Goal: Task Accomplishment & Management: Use online tool/utility

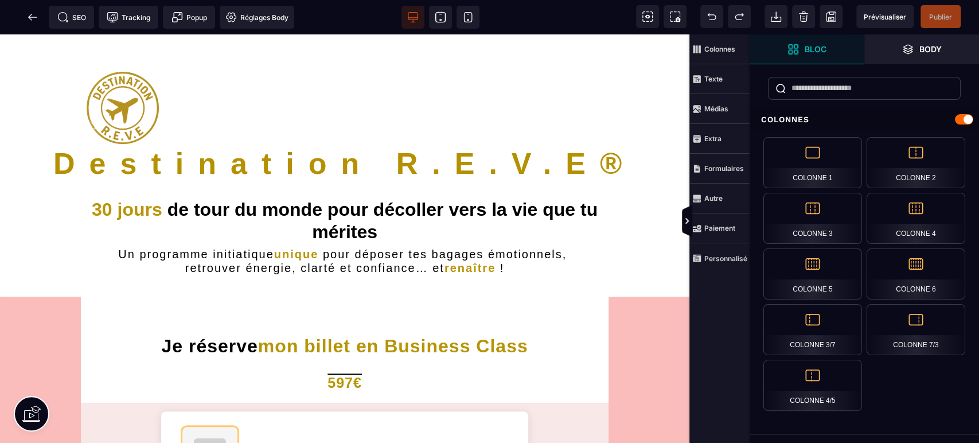
click at [882, 17] on span "Prévisualiser" at bounding box center [884, 17] width 42 height 9
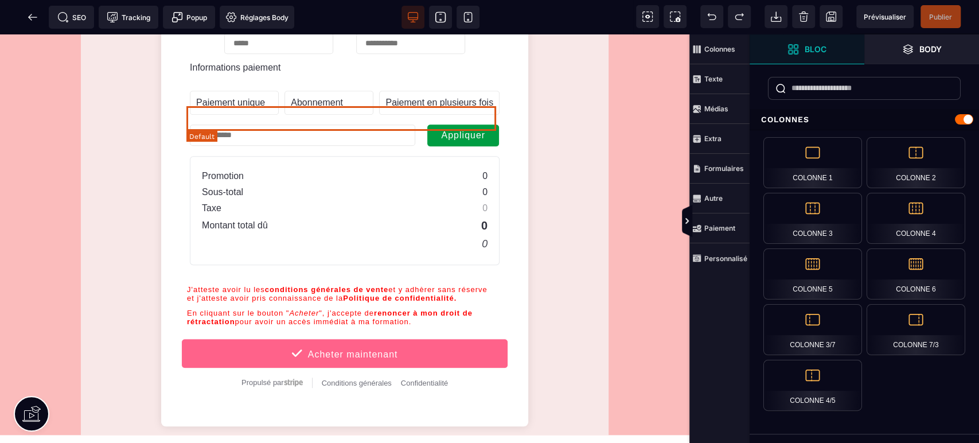
scroll to position [595, 0]
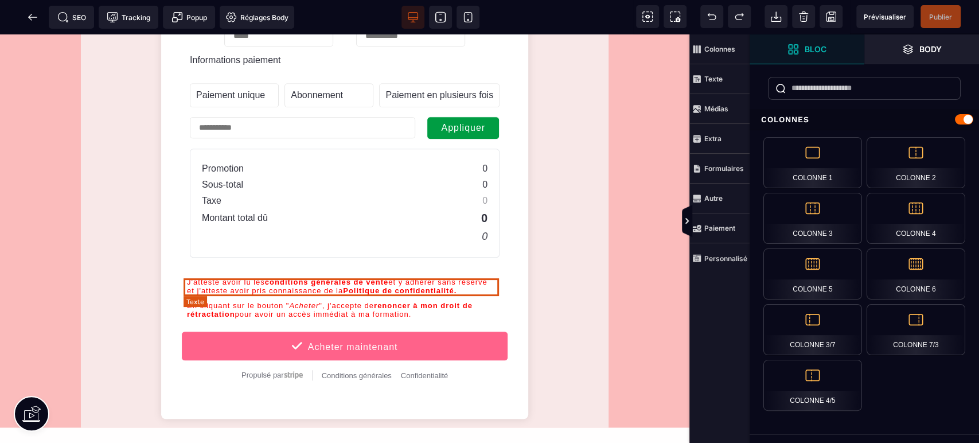
click at [386, 286] on div "J'atteste avoir lu les conditions générales de vente et y adhèrer sans réserve …" at bounding box center [344, 287] width 315 height 18
select select "***"
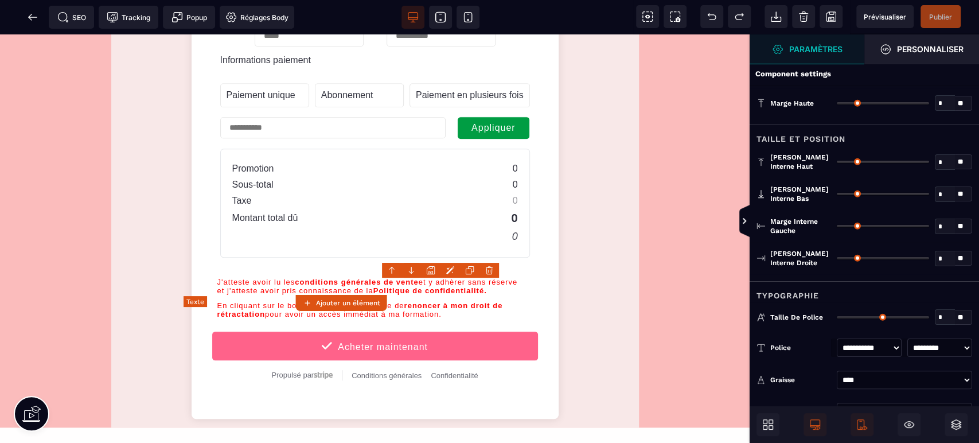
type input "*"
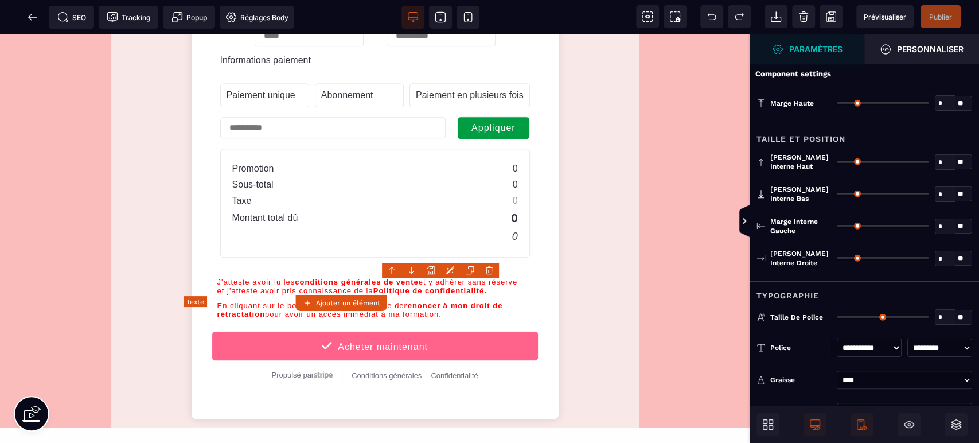
type input "*"
type input "**"
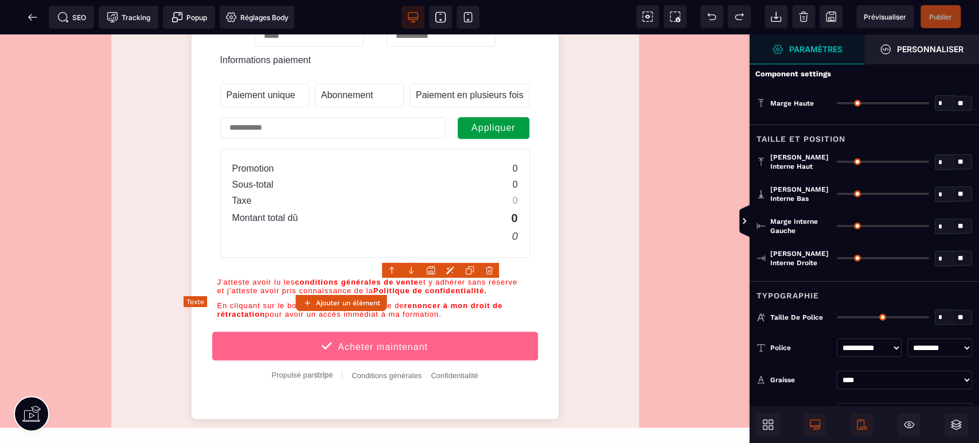
type input "**"
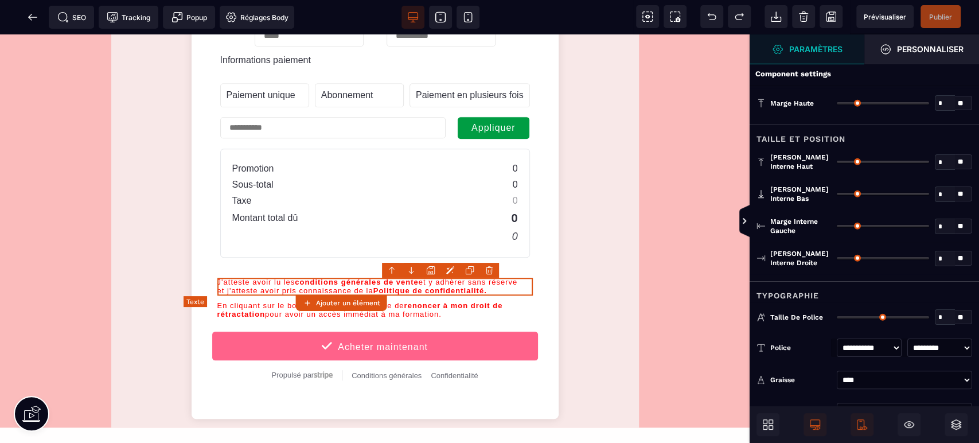
select select "***"
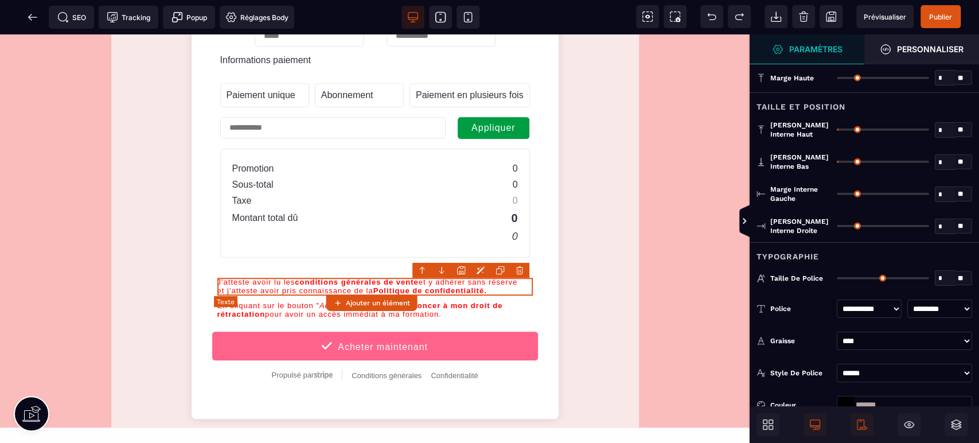
click at [399, 286] on div "J'atteste avoir lu les conditions générales de vente et y adhèrer sans réserve …" at bounding box center [374, 287] width 315 height 18
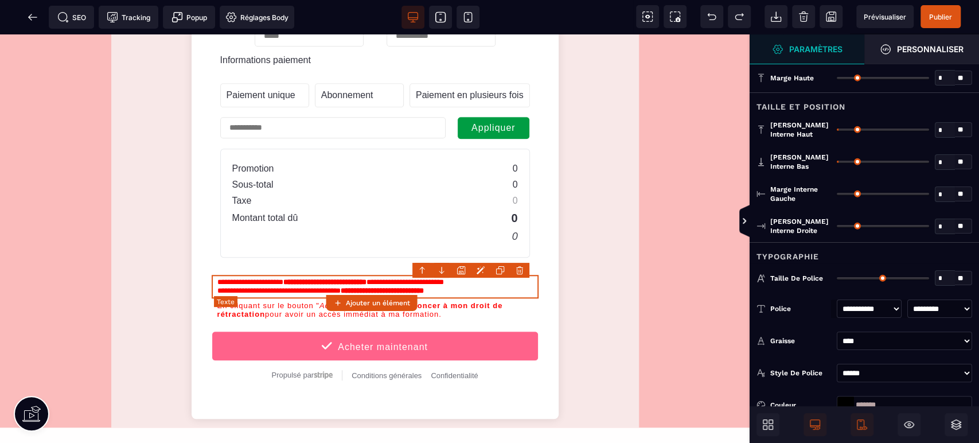
select select "***"
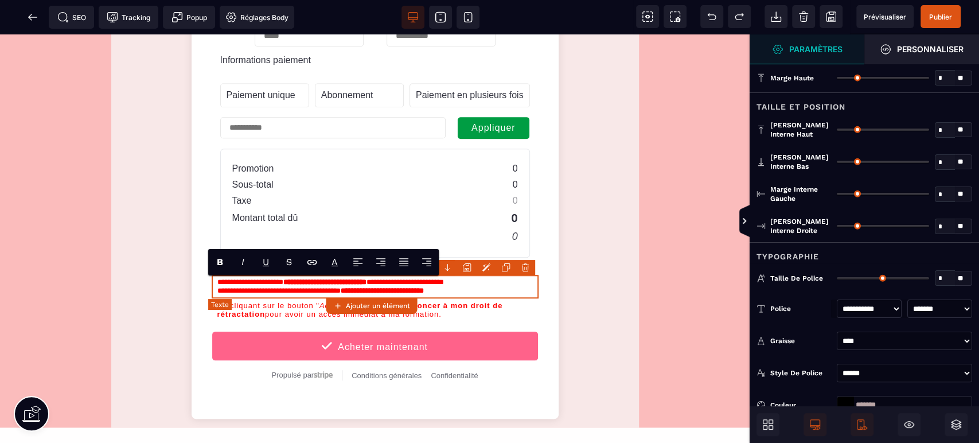
type input "*"
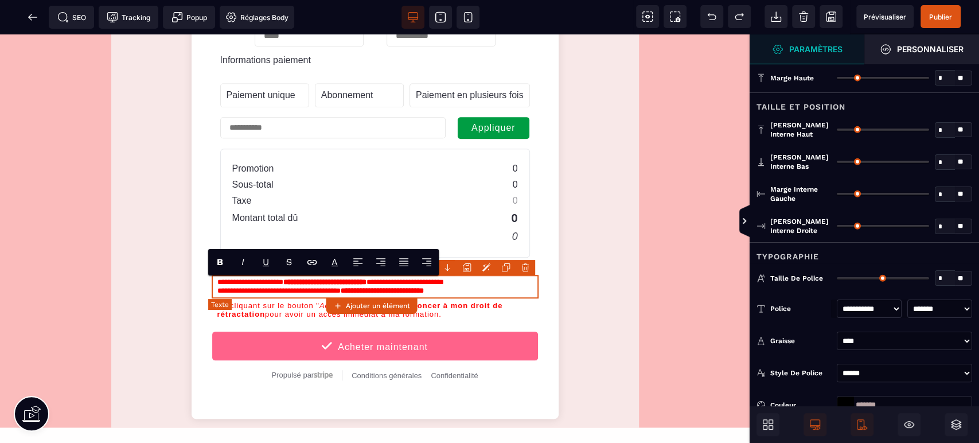
type input "**"
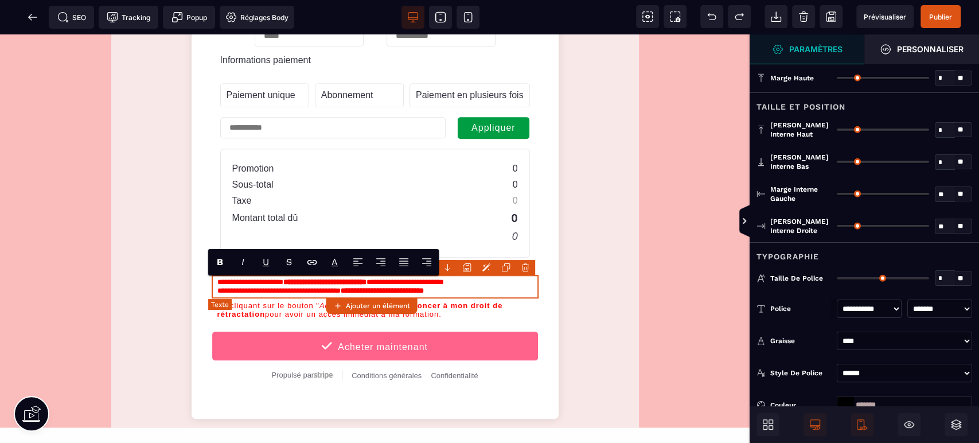
type input "**"
type input "*"
type input "**"
type input "****"
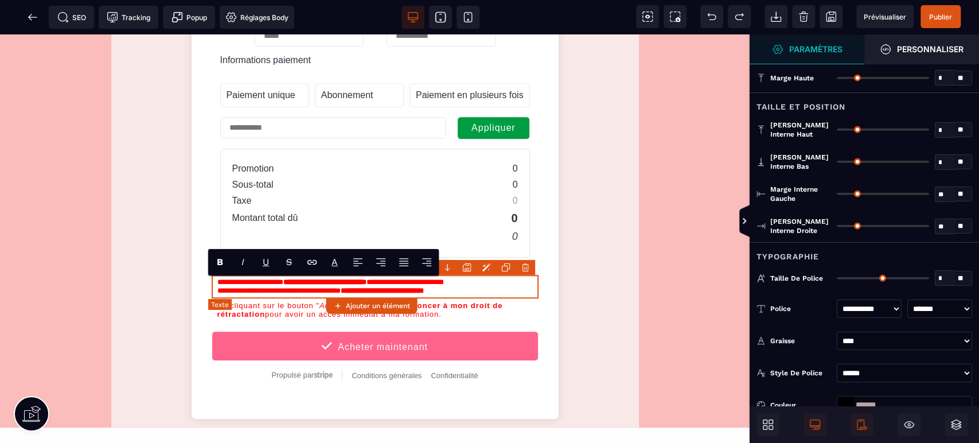
type input "**"
click at [416, 282] on div "**********" at bounding box center [374, 287] width 315 height 18
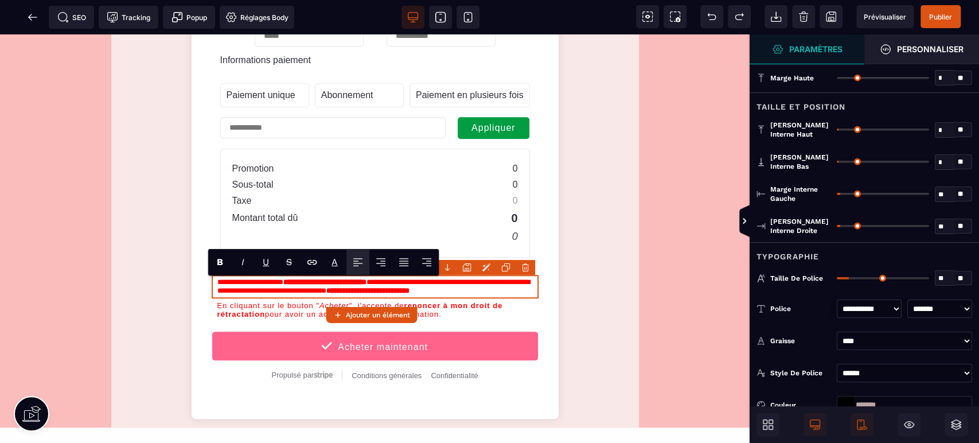
click at [940, 10] on span "Publier" at bounding box center [940, 16] width 40 height 23
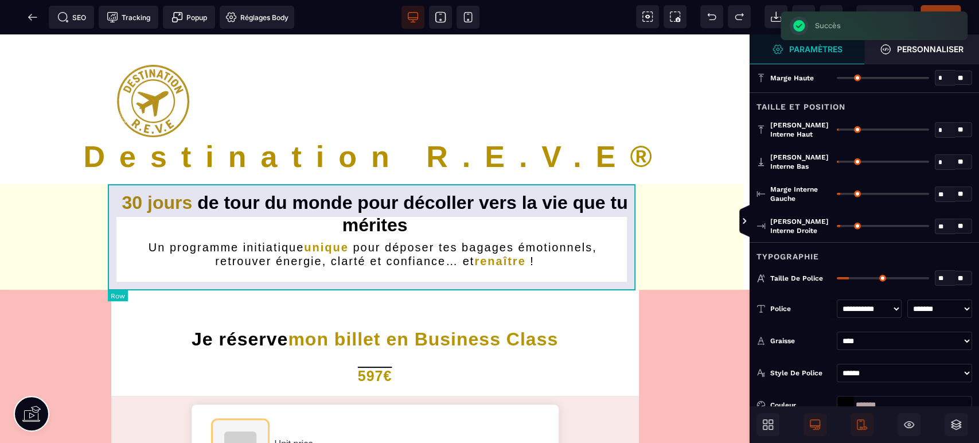
scroll to position [0, 0]
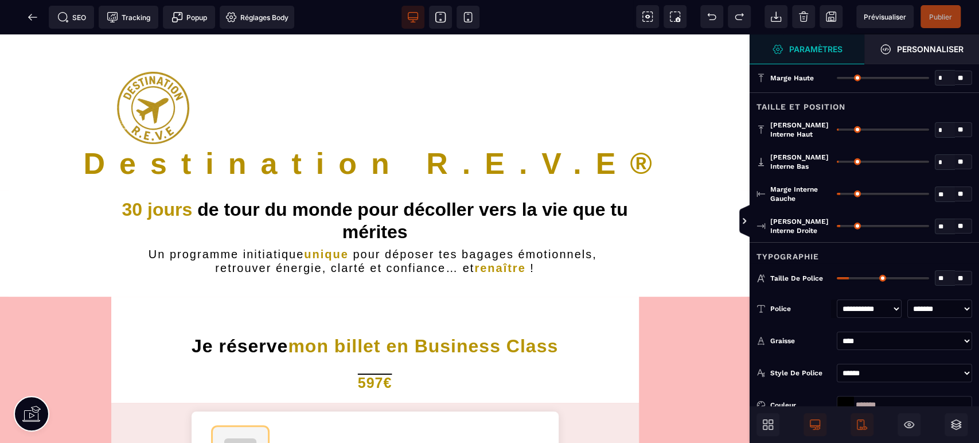
click at [435, 12] on icon at bounding box center [440, 16] width 11 height 11
type input "**"
select select "***"
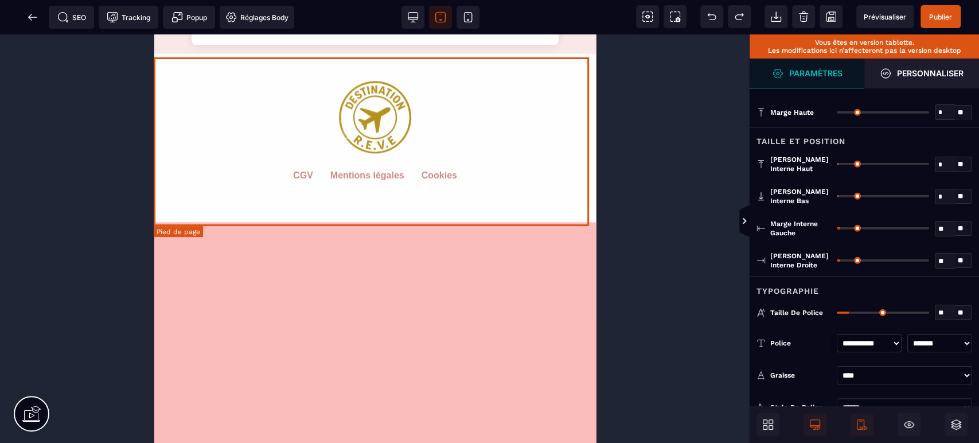
scroll to position [804, 0]
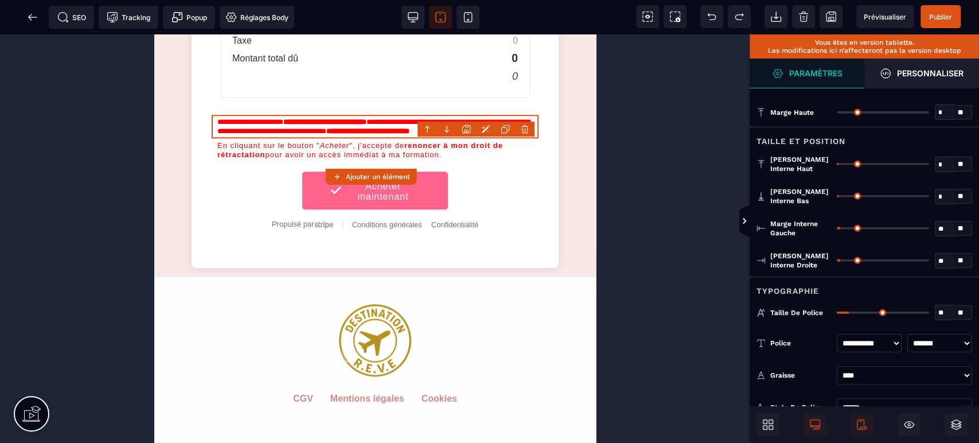
click at [470, 19] on icon at bounding box center [467, 16] width 11 height 11
select select
type input "**"
select select
select select "***"
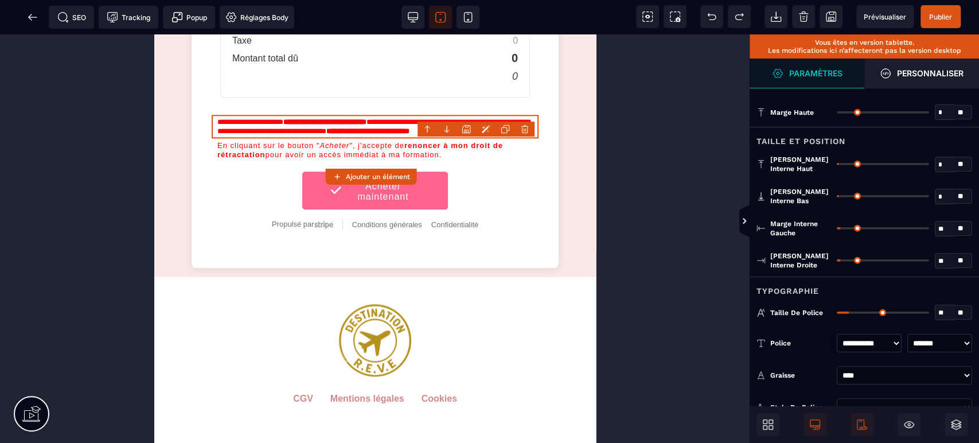
select select
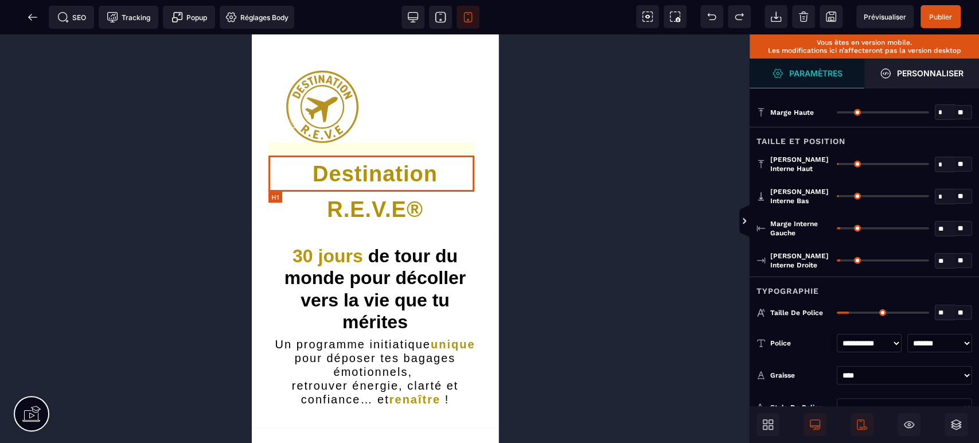
scroll to position [0, 0]
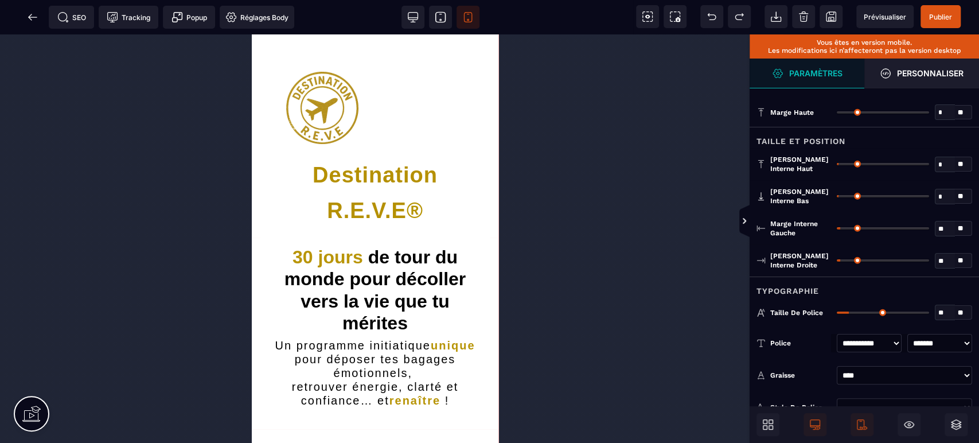
click at [411, 17] on icon at bounding box center [412, 16] width 11 height 11
type input "*******"
type input "**"
select select "***"
select select
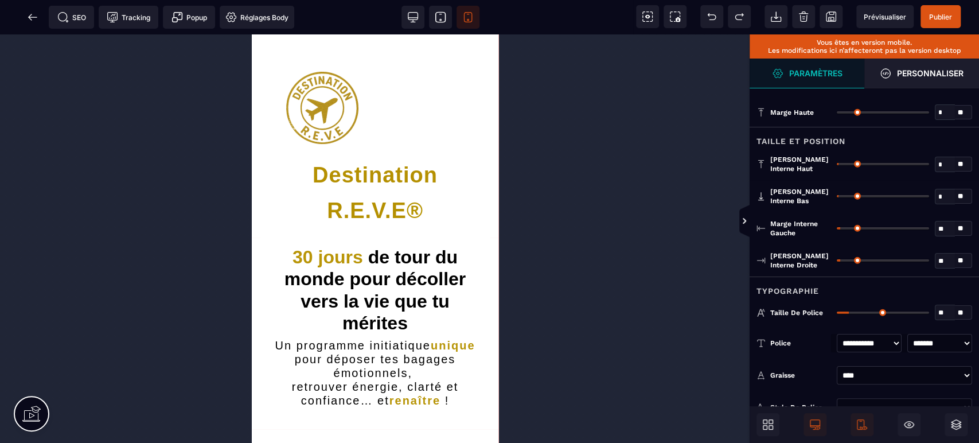
select select
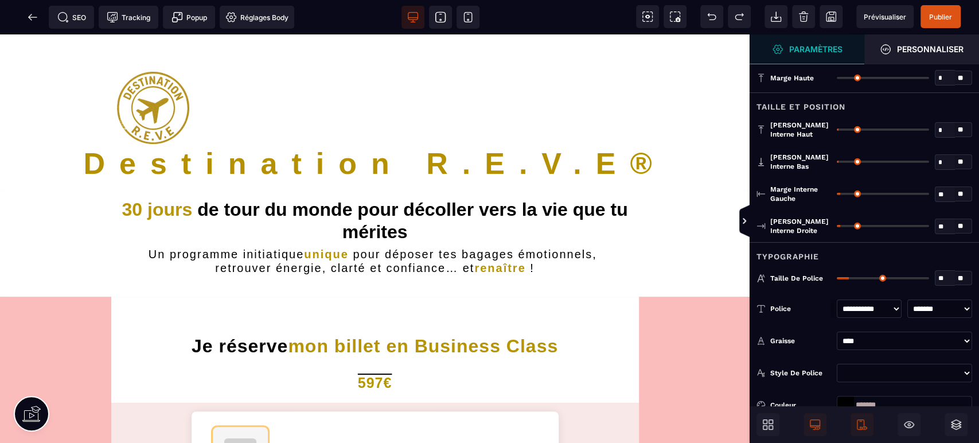
click at [27, 21] on icon at bounding box center [32, 16] width 11 height 11
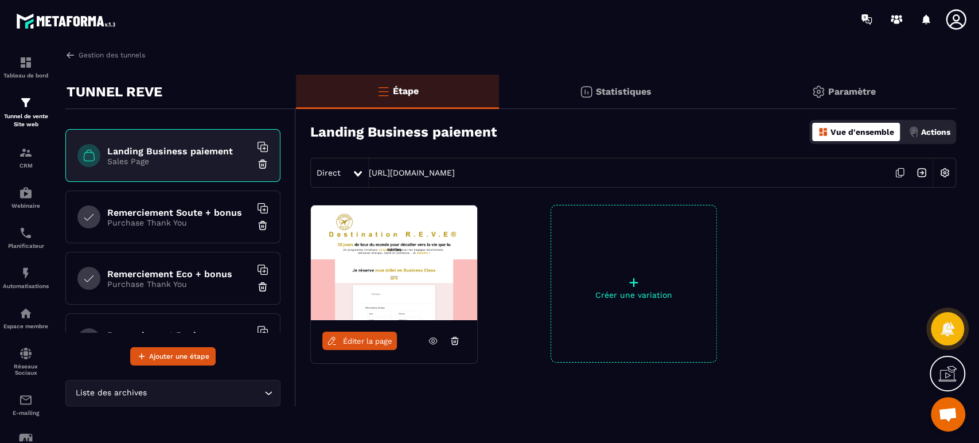
scroll to position [255, 0]
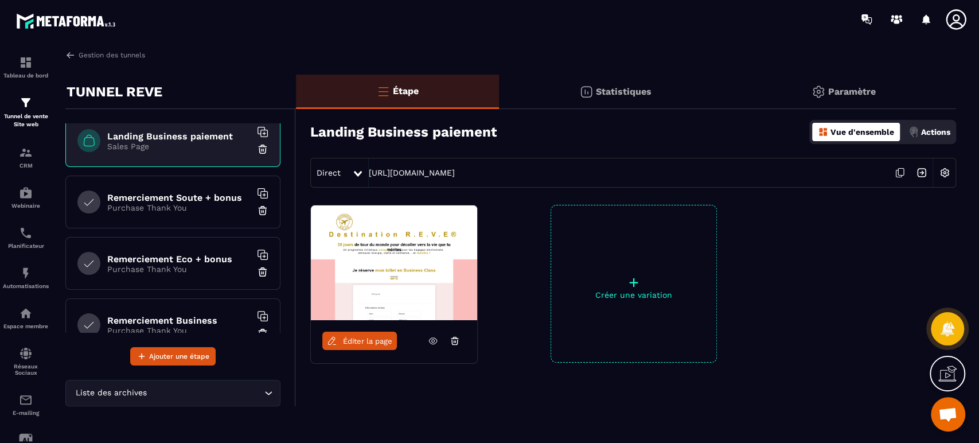
click at [201, 193] on h6 "Remerciement Soute + bonus" at bounding box center [178, 197] width 143 height 11
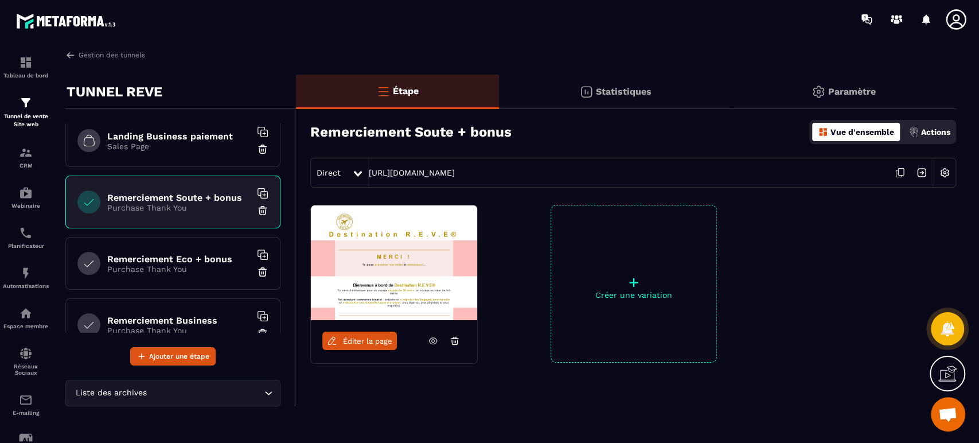
click at [377, 341] on span "Éditer la page" at bounding box center [367, 341] width 49 height 9
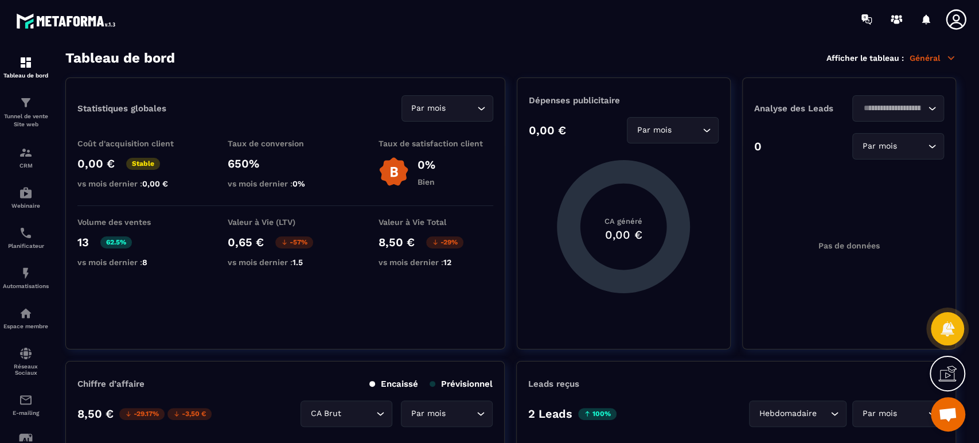
click at [32, 114] on p "Tunnel de vente Site web" at bounding box center [26, 120] width 46 height 16
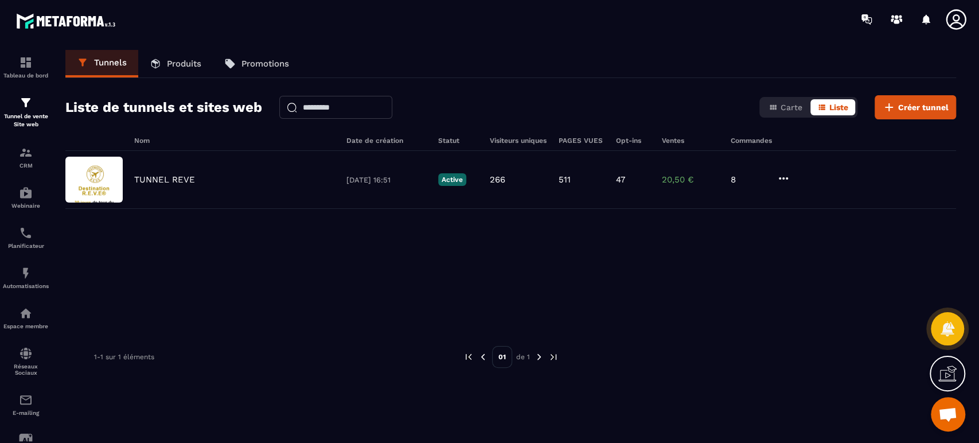
click at [279, 245] on div "TUNNEL REVE [DATE] 16:51 Active 266 511 47 20,50 € 8" at bounding box center [510, 237] width 890 height 172
click at [173, 181] on p "TUNNEL REVE" at bounding box center [164, 179] width 61 height 10
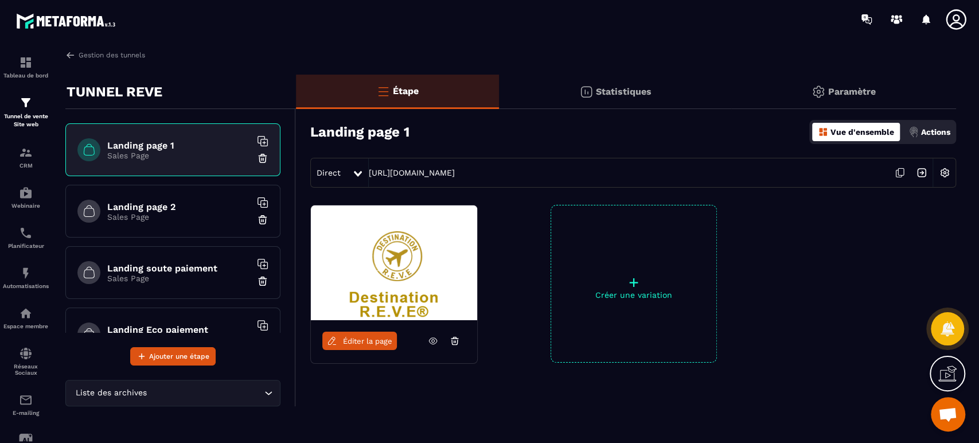
click at [433, 338] on icon at bounding box center [433, 340] width 10 height 10
click at [162, 203] on h6 "Landing page 2" at bounding box center [178, 206] width 143 height 11
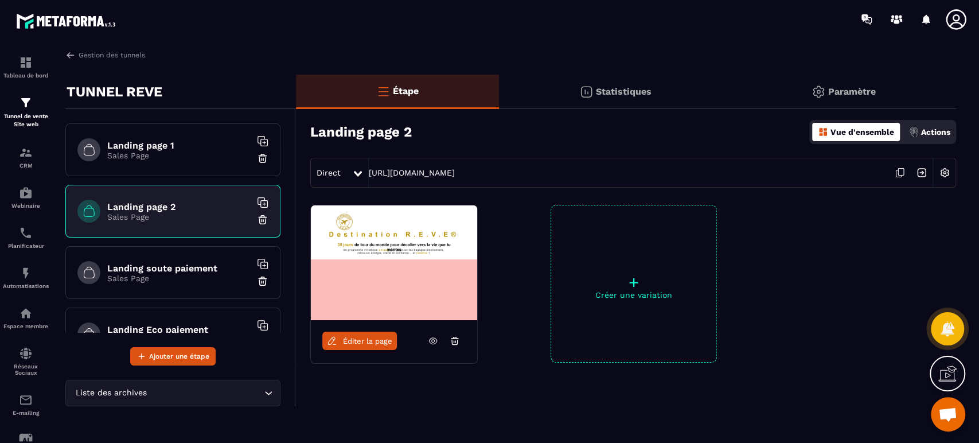
click at [434, 339] on icon at bounding box center [433, 340] width 3 height 3
click at [181, 268] on h6 "Landing soute paiement" at bounding box center [178, 268] width 143 height 11
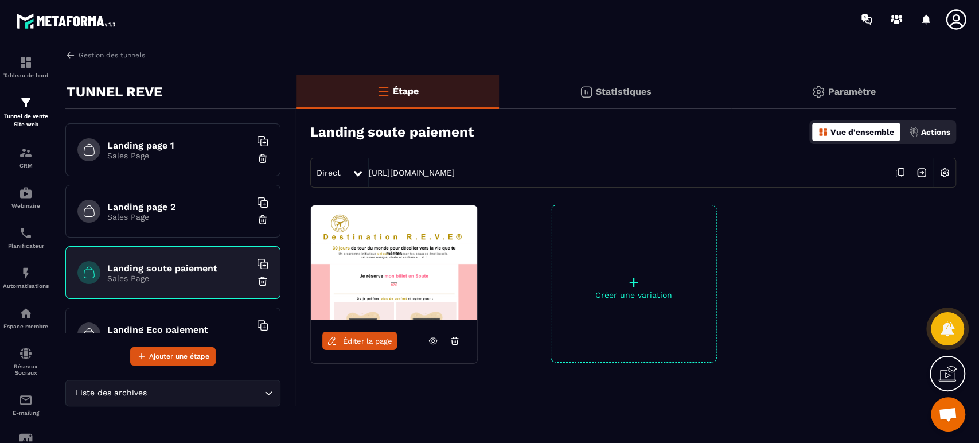
click at [432, 341] on icon at bounding box center [433, 340] width 3 height 3
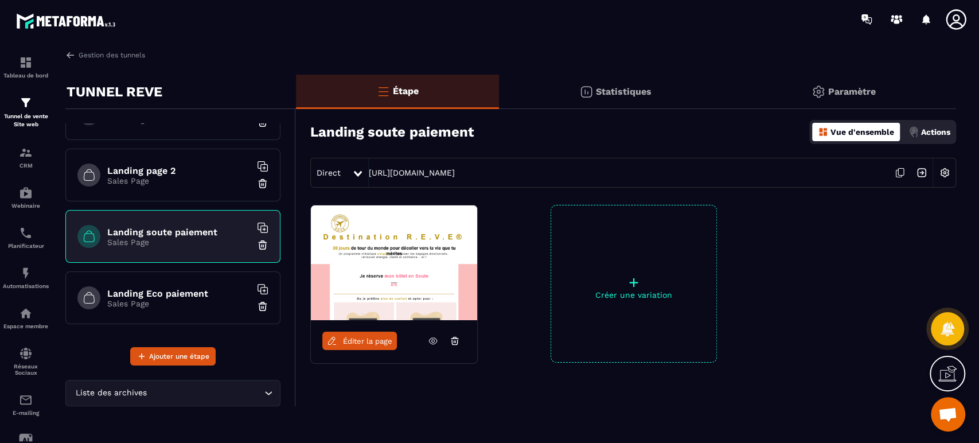
scroll to position [85, 0]
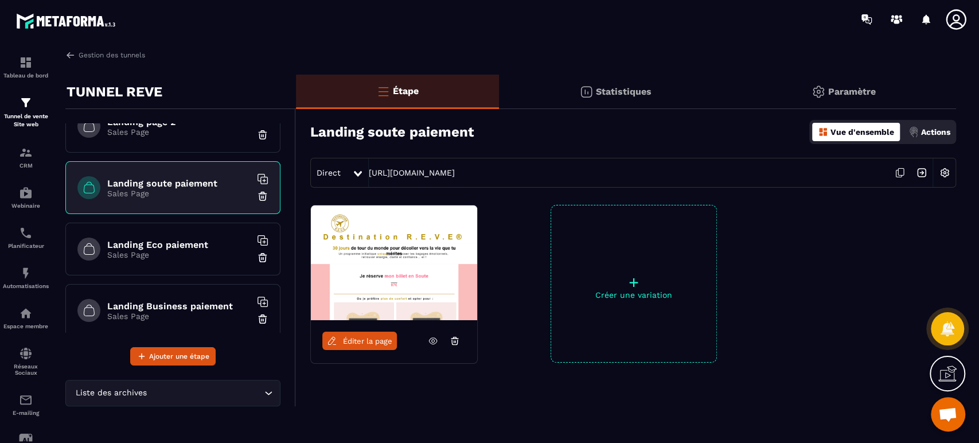
click at [197, 248] on h6 "Landing Eco paiement" at bounding box center [178, 244] width 143 height 11
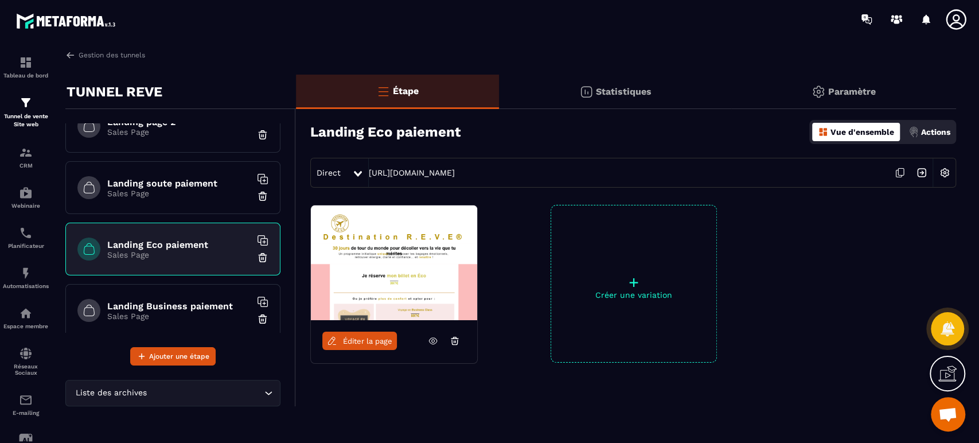
click at [429, 335] on icon at bounding box center [433, 340] width 10 height 10
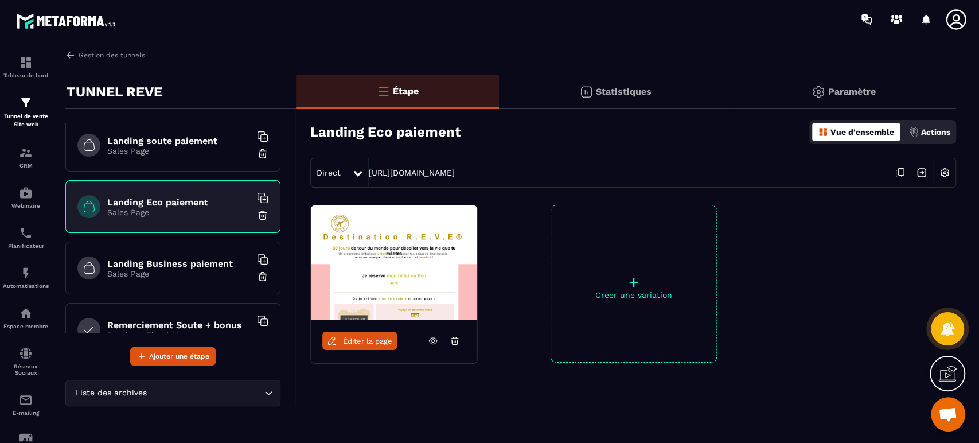
click at [191, 260] on h6 "Landing Business paiement" at bounding box center [178, 263] width 143 height 11
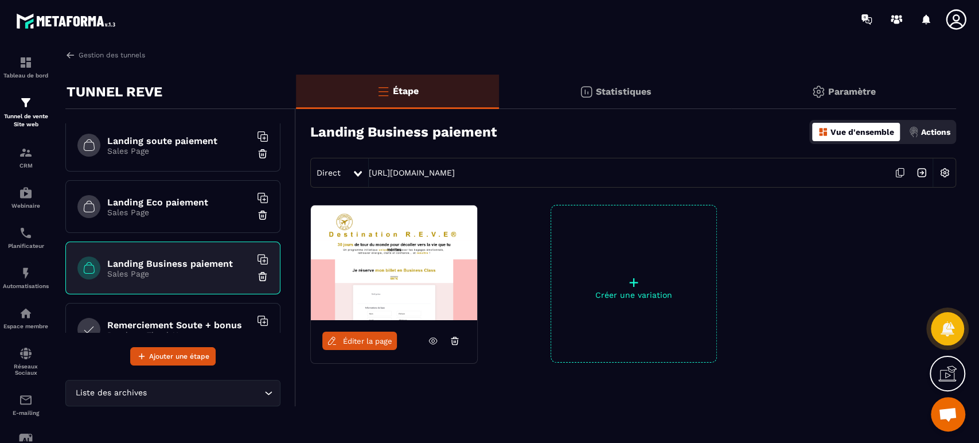
click at [433, 338] on icon at bounding box center [433, 340] width 10 height 10
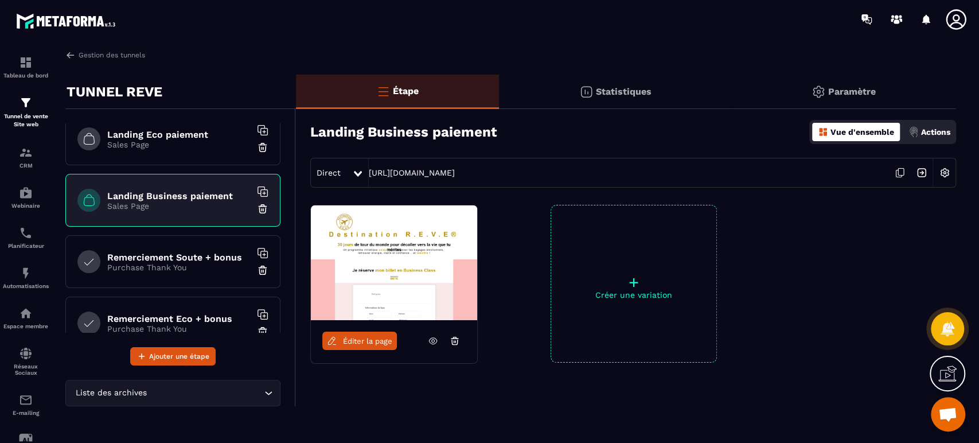
scroll to position [212, 0]
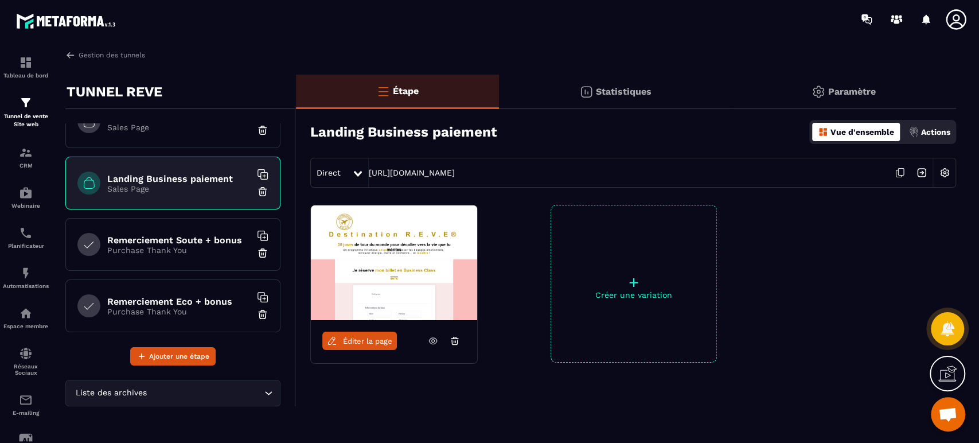
click at [173, 242] on h6 "Remerciement Soute + bonus" at bounding box center [178, 240] width 143 height 11
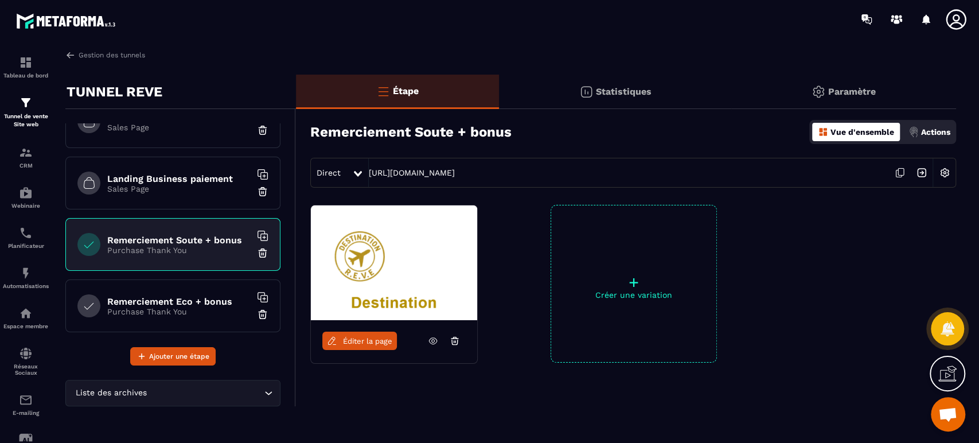
click at [432, 340] on icon at bounding box center [433, 340] width 10 height 10
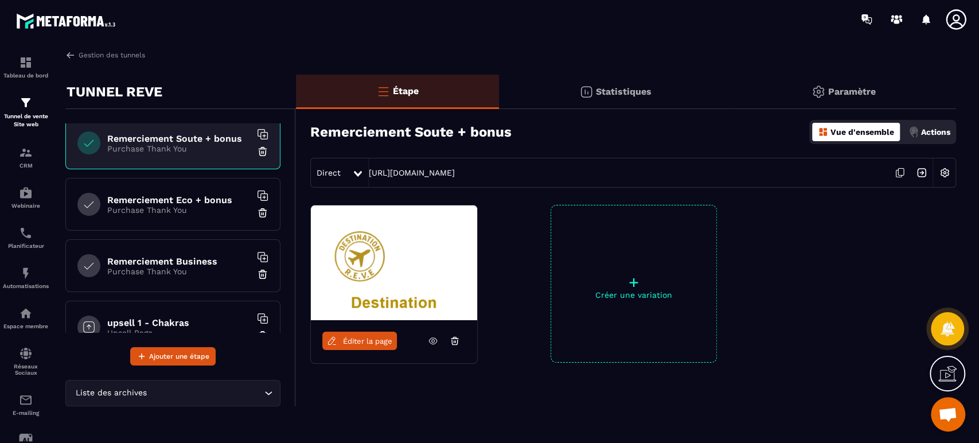
scroll to position [319, 0]
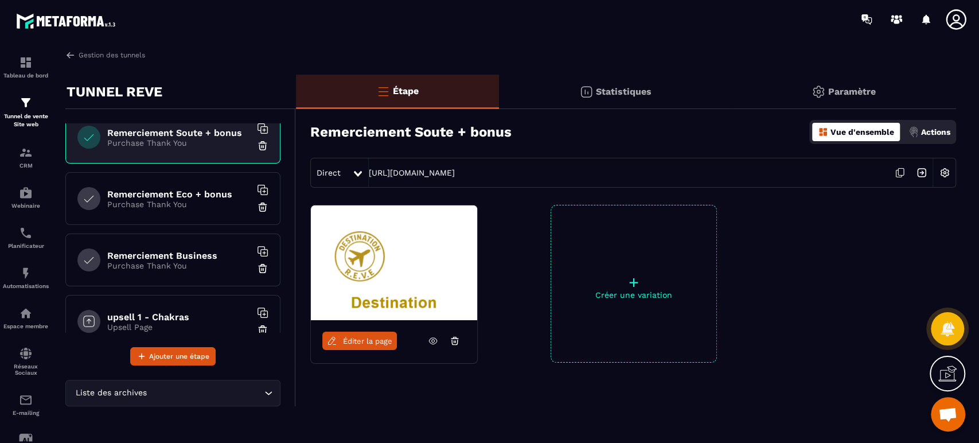
click at [208, 196] on h6 "Remerciement Eco + bonus" at bounding box center [178, 194] width 143 height 11
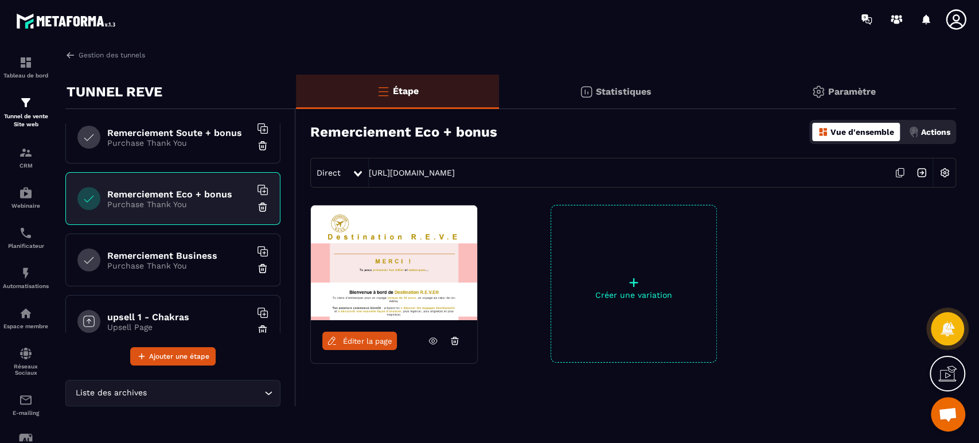
click at [431, 343] on icon at bounding box center [433, 340] width 10 height 10
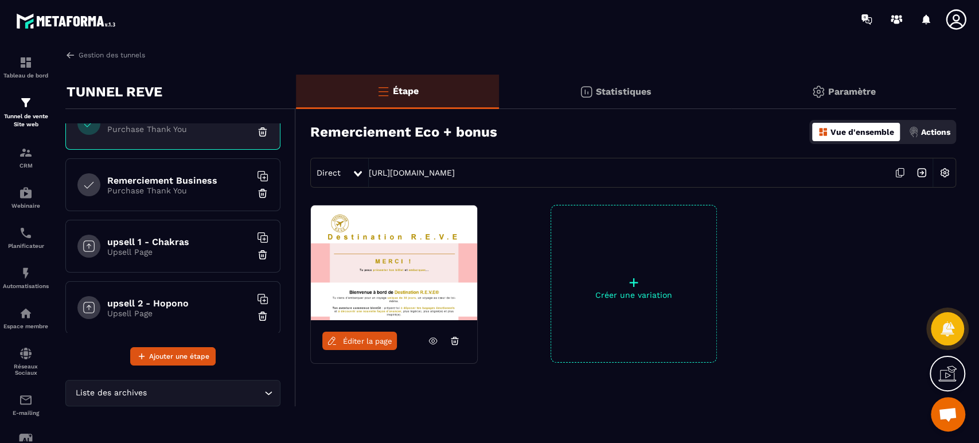
scroll to position [408, 0]
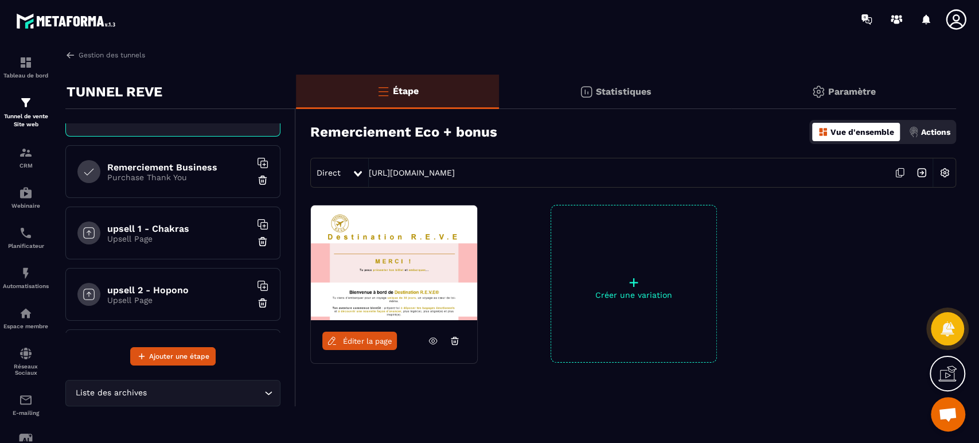
click at [205, 173] on p "Purchase Thank You" at bounding box center [178, 177] width 143 height 9
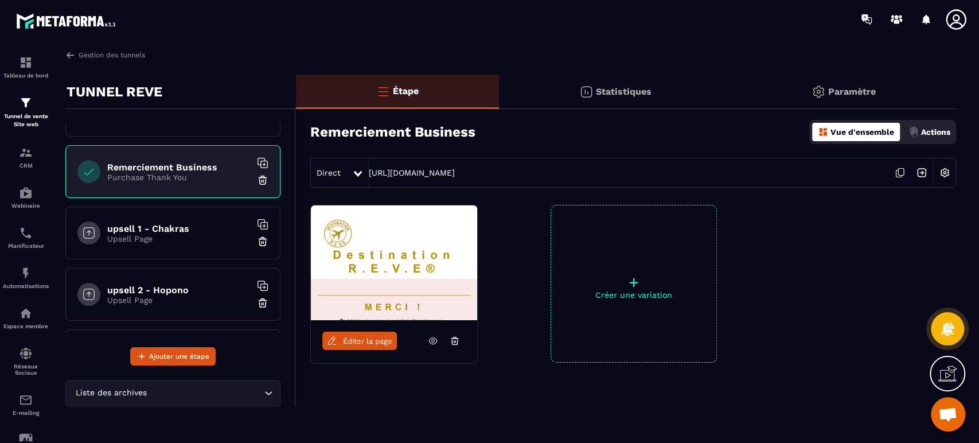
click at [433, 340] on icon at bounding box center [433, 340] width 10 height 10
click at [181, 228] on h6 "upsell 1 - Chakras" at bounding box center [178, 228] width 143 height 11
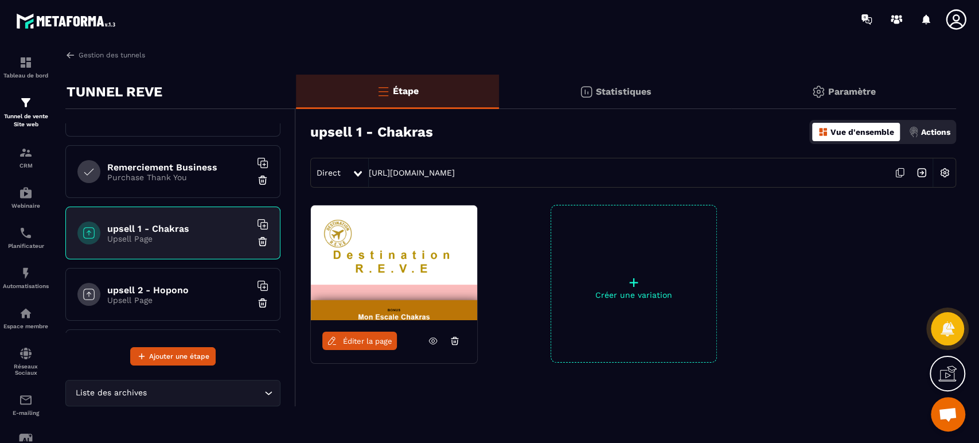
click at [432, 341] on icon at bounding box center [433, 340] width 10 height 10
click at [174, 284] on h6 "upsell 2 - Hopono" at bounding box center [178, 289] width 143 height 11
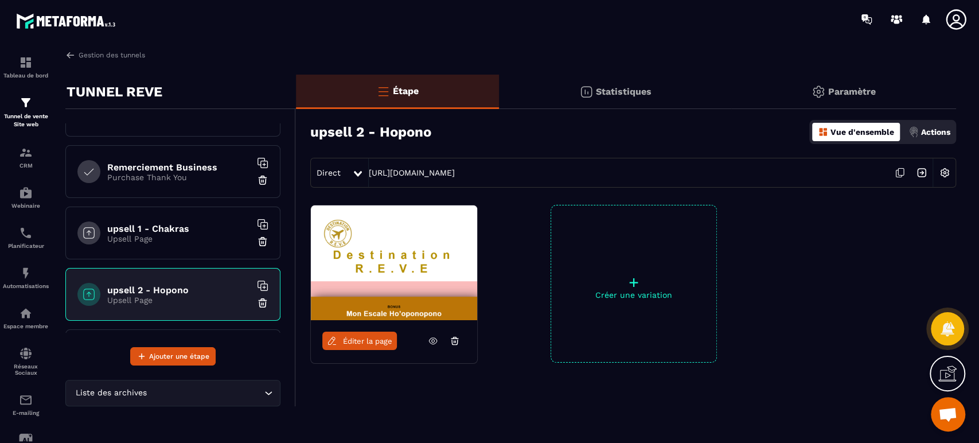
click at [433, 343] on icon at bounding box center [433, 341] width 8 height 6
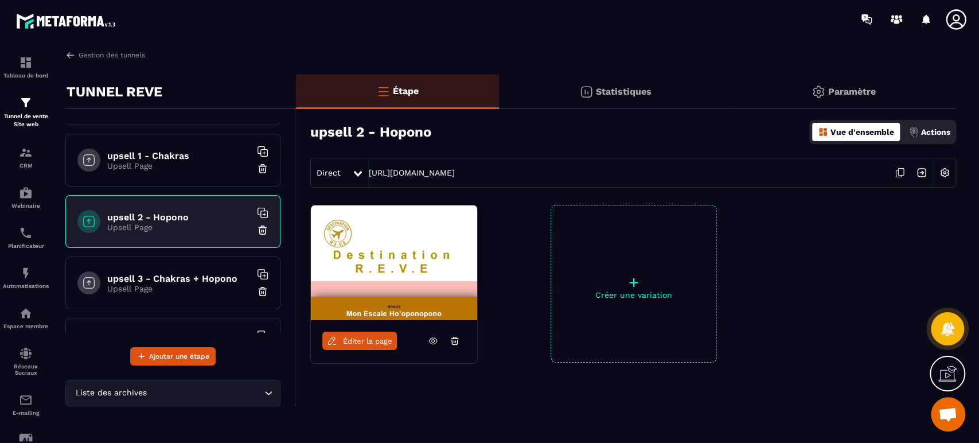
scroll to position [493, 0]
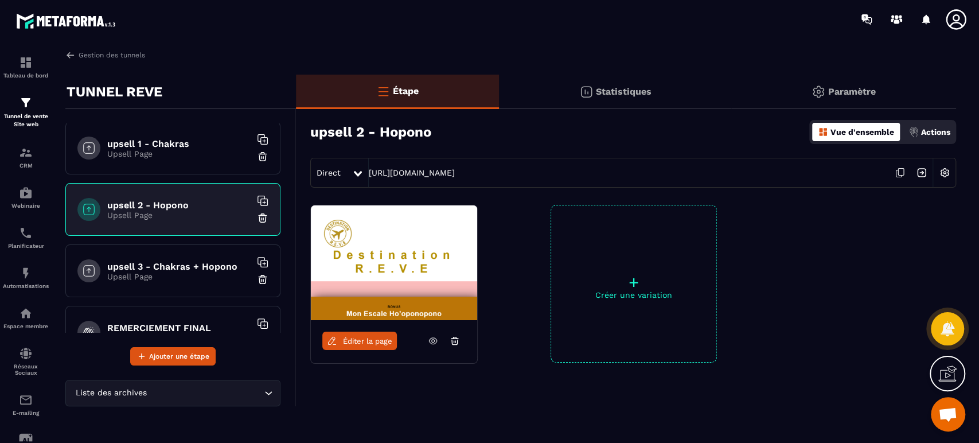
click at [222, 261] on h6 "upsell 3 - Chakras + Hopono" at bounding box center [178, 266] width 143 height 11
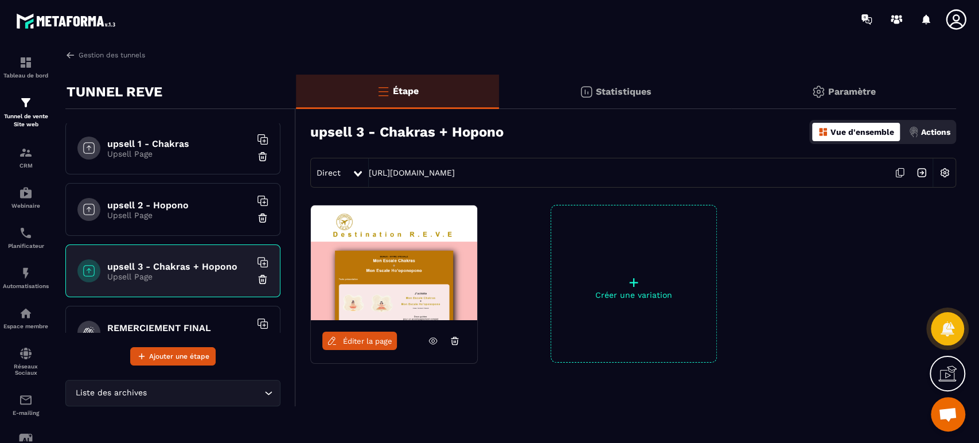
click at [431, 339] on icon at bounding box center [433, 340] width 10 height 10
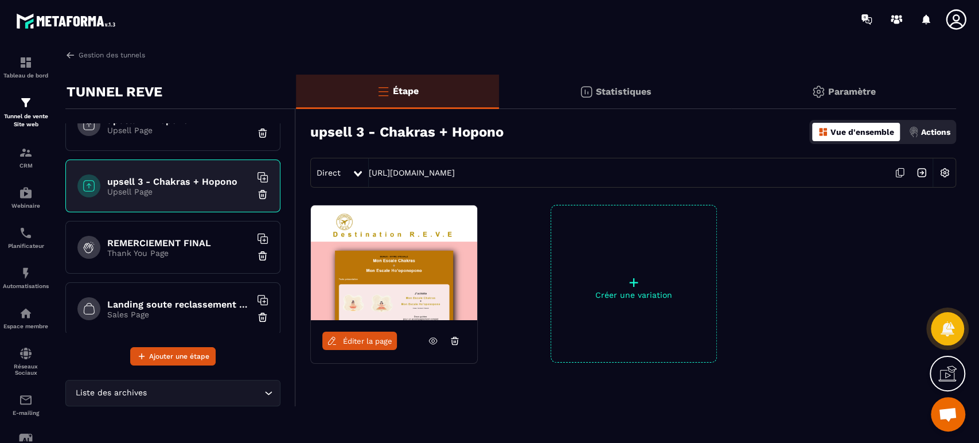
scroll to position [620, 0]
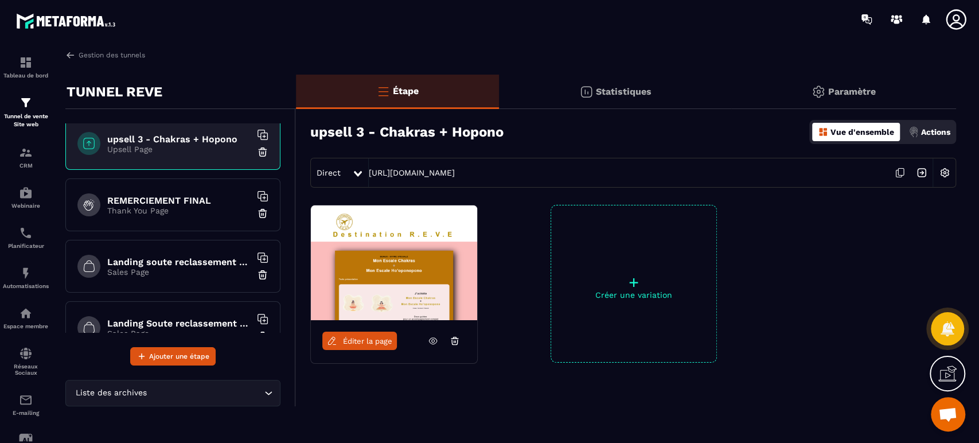
click at [187, 191] on div "REMERCIEMENT FINAL Thank You Page" at bounding box center [172, 204] width 215 height 53
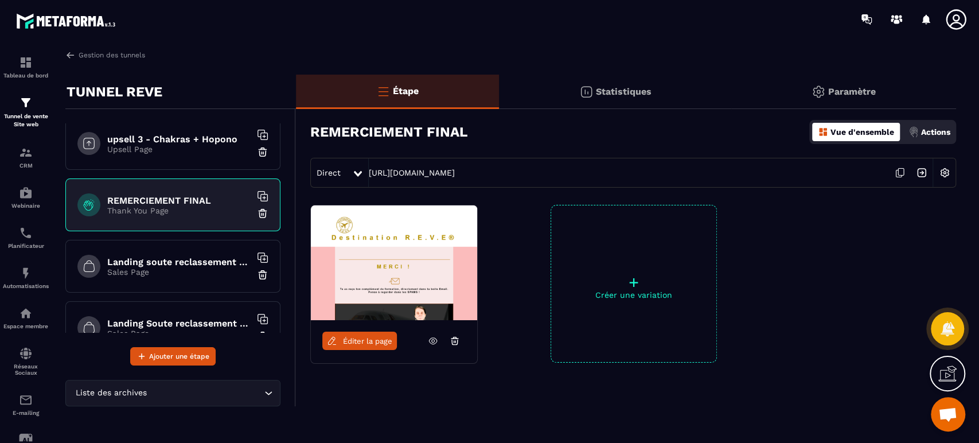
click at [430, 339] on icon at bounding box center [433, 340] width 10 height 10
click at [199, 258] on h6 "Landing soute reclassement choix" at bounding box center [178, 261] width 143 height 11
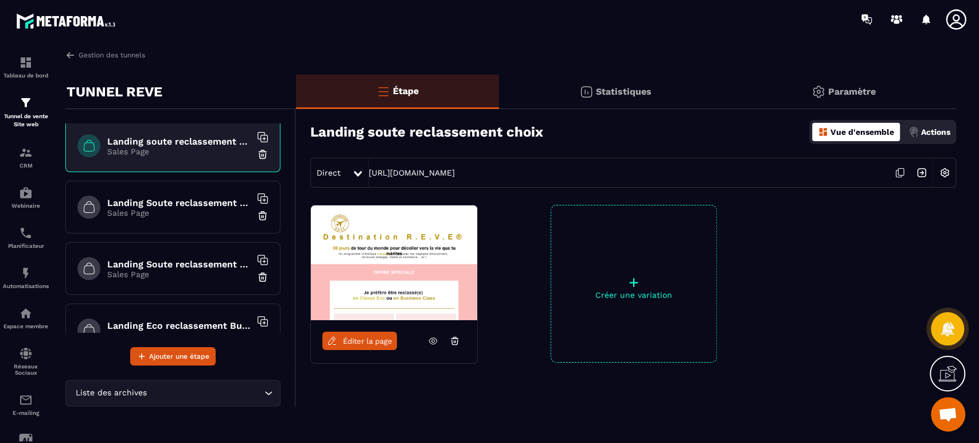
scroll to position [728, 0]
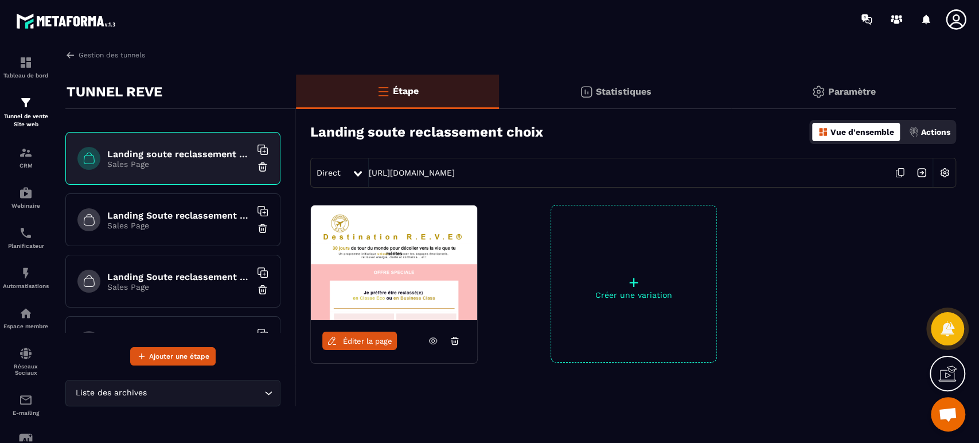
click at [431, 338] on icon at bounding box center [433, 340] width 10 height 10
click at [190, 212] on h6 "Landing Soute reclassement Eco paiement" at bounding box center [178, 215] width 143 height 11
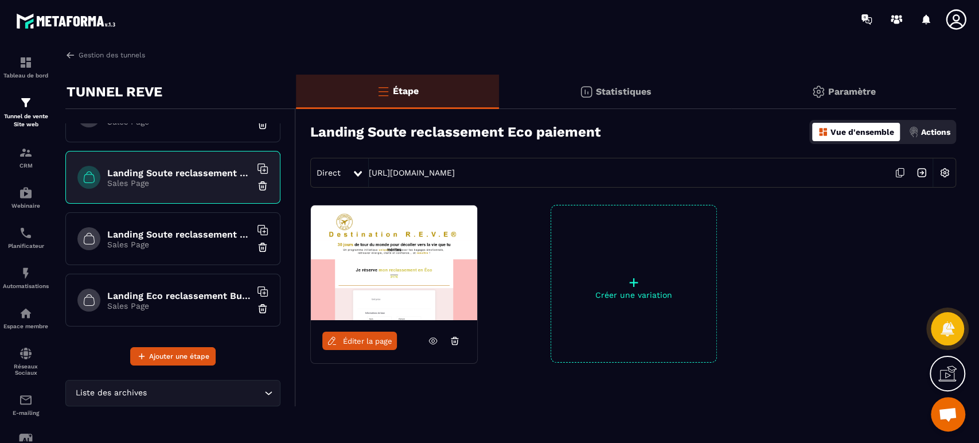
scroll to position [15, 0]
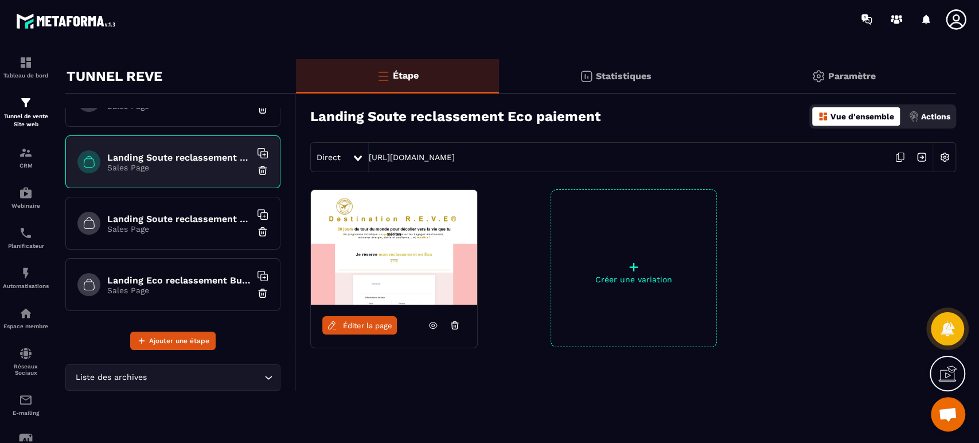
click at [432, 324] on icon at bounding box center [433, 325] width 3 height 3
click at [189, 213] on h6 "Landing Soute reclassement Business paiement" at bounding box center [178, 218] width 143 height 11
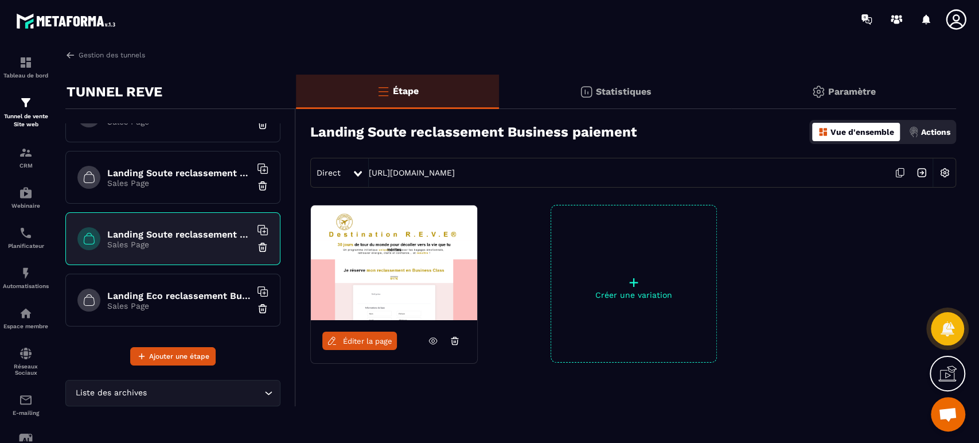
click at [432, 339] on icon at bounding box center [433, 340] width 10 height 10
click at [434, 340] on icon at bounding box center [433, 340] width 3 height 3
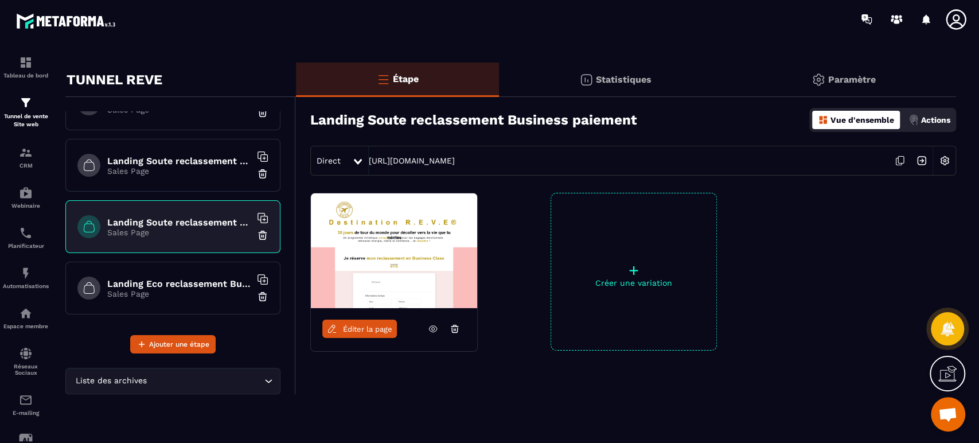
scroll to position [15, 0]
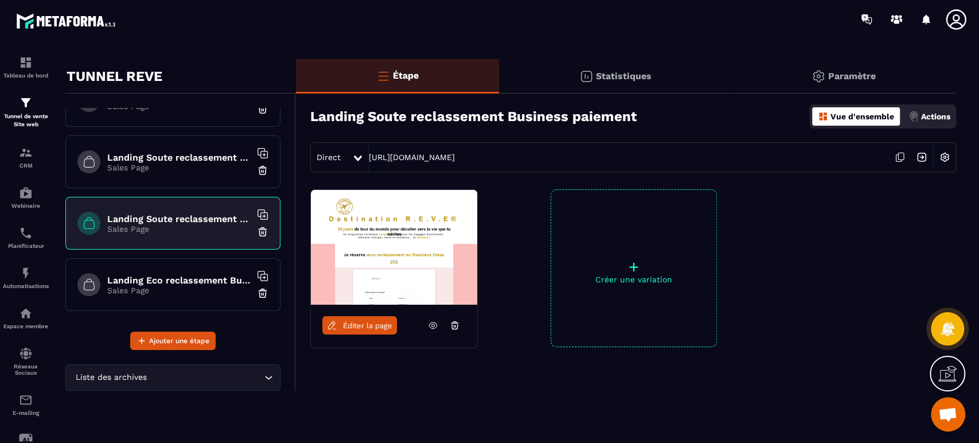
click at [180, 275] on h6 "Landing Eco reclassement Business paiement" at bounding box center [178, 280] width 143 height 11
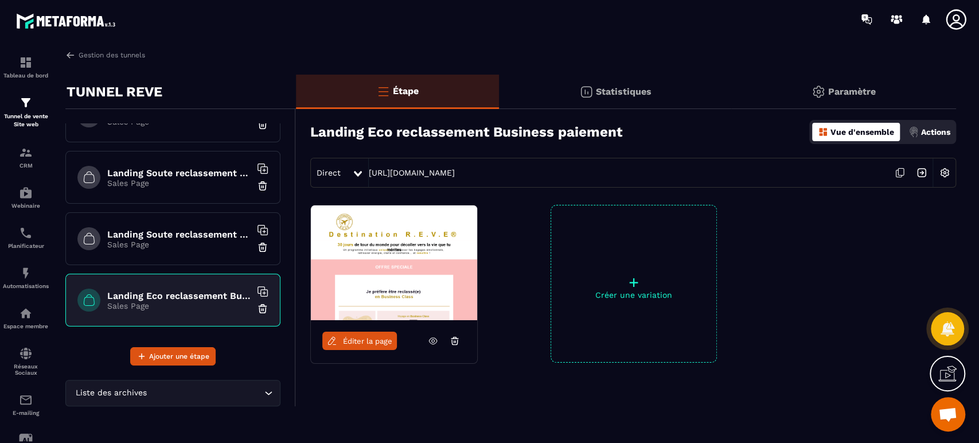
click at [429, 342] on icon at bounding box center [433, 341] width 8 height 6
click at [179, 287] on div "Landing Eco reclassement Business paiement Sales Page" at bounding box center [172, 299] width 215 height 53
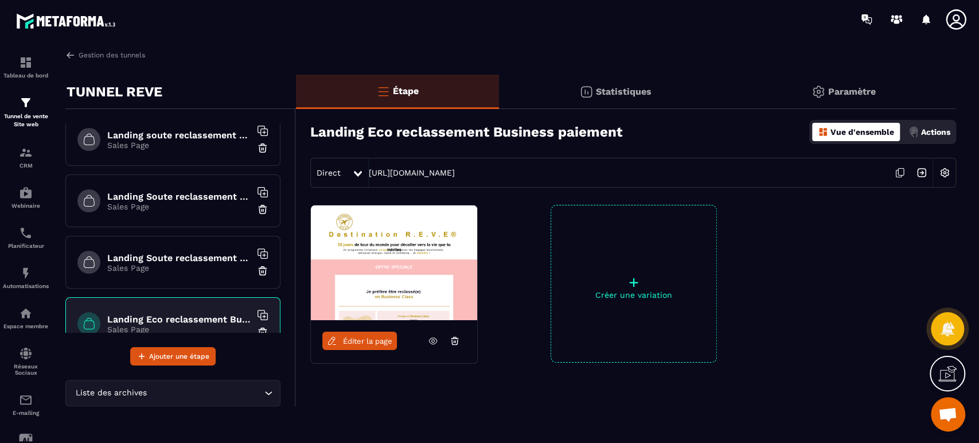
scroll to position [744, 0]
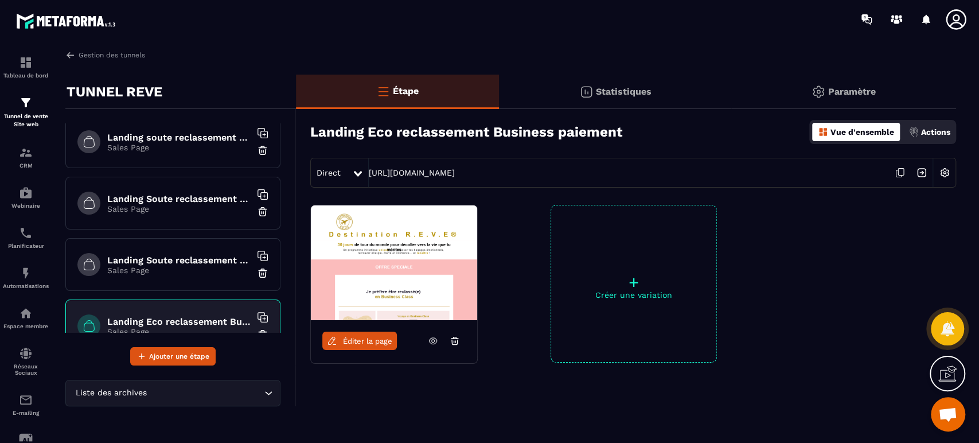
click at [174, 271] on p "Sales Page" at bounding box center [178, 269] width 143 height 9
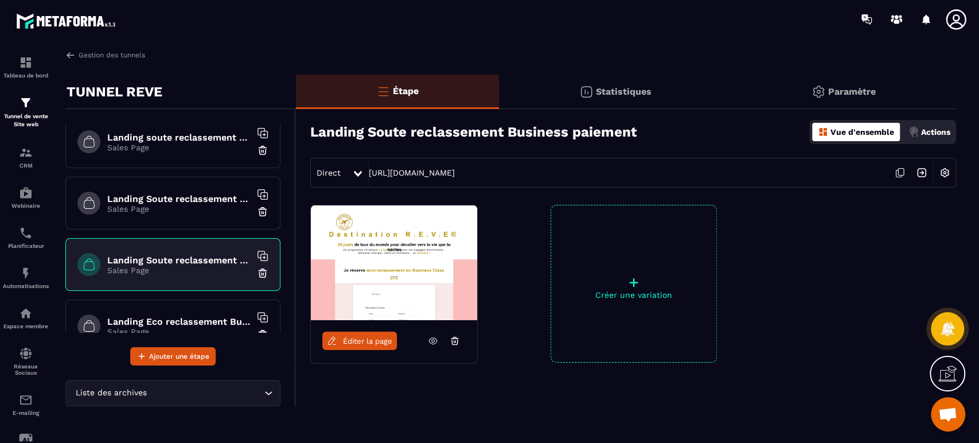
click at [183, 213] on div "Landing Soute reclassement Eco paiement Sales Page" at bounding box center [172, 203] width 215 height 53
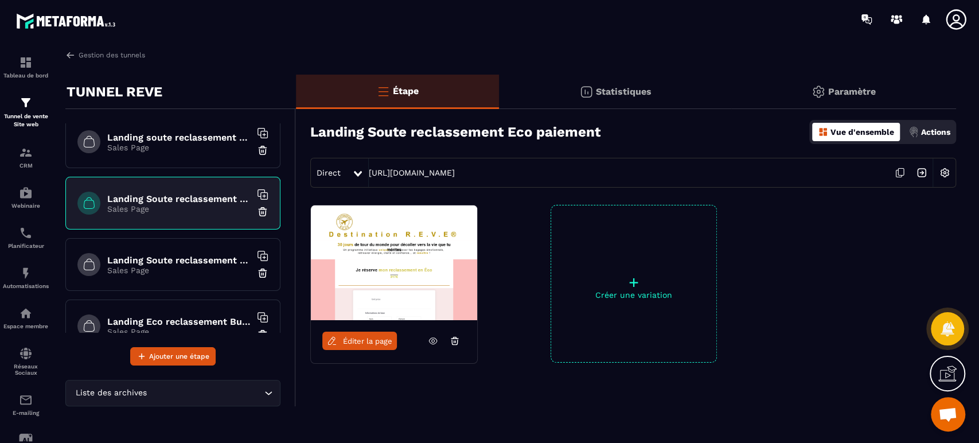
click at [182, 148] on p "Sales Page" at bounding box center [178, 147] width 143 height 9
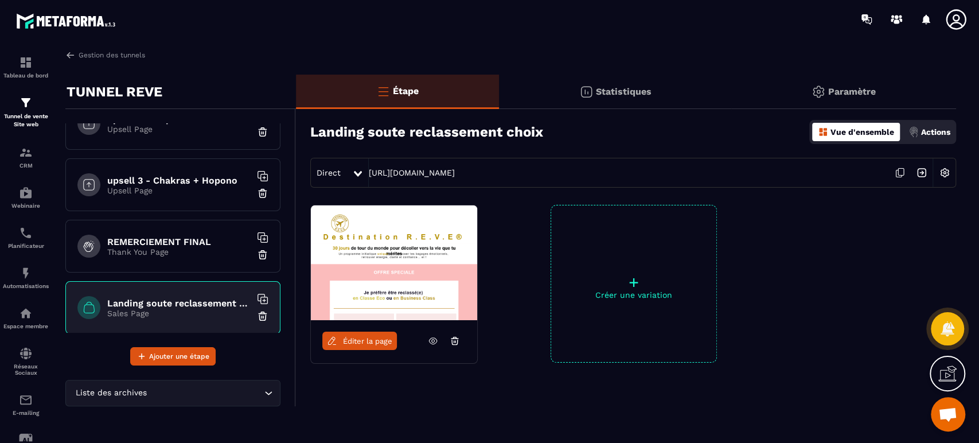
scroll to position [574, 0]
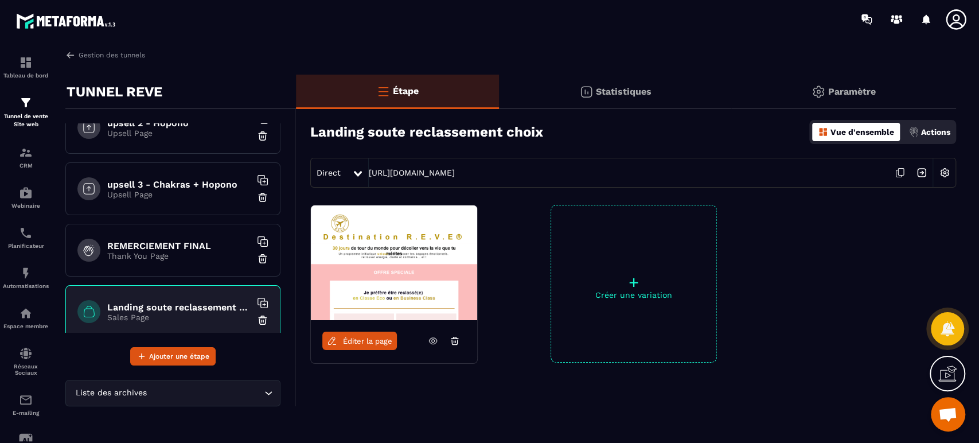
click at [174, 261] on div "REMERCIEMENT FINAL Thank You Page" at bounding box center [172, 250] width 215 height 53
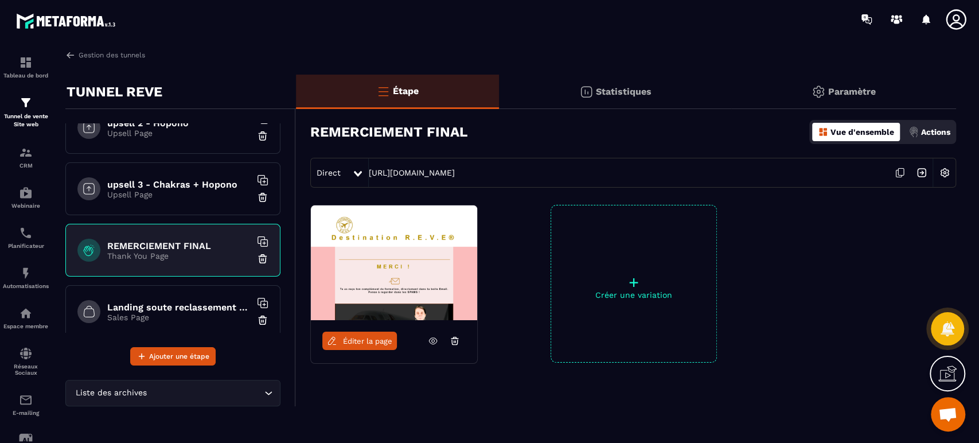
click at [191, 186] on h6 "upsell 3 - Chakras + Hopono" at bounding box center [178, 184] width 143 height 11
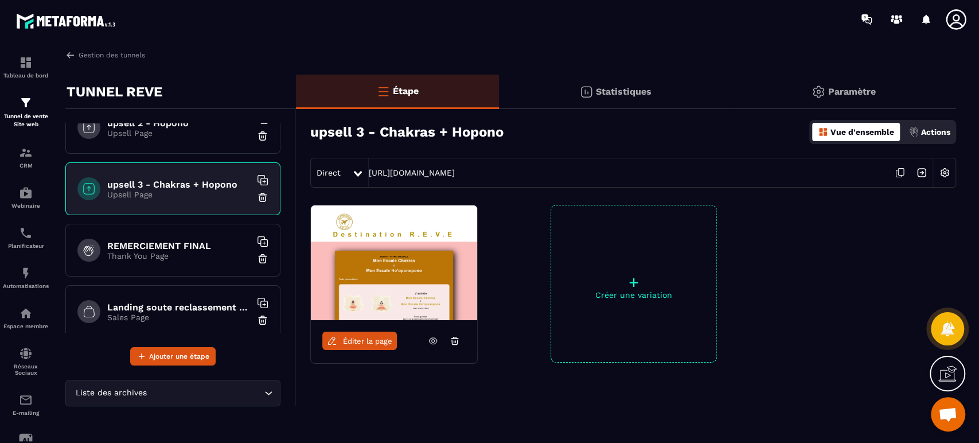
click at [185, 140] on div "upsell 2 - Hopono Upsell Page" at bounding box center [172, 127] width 215 height 53
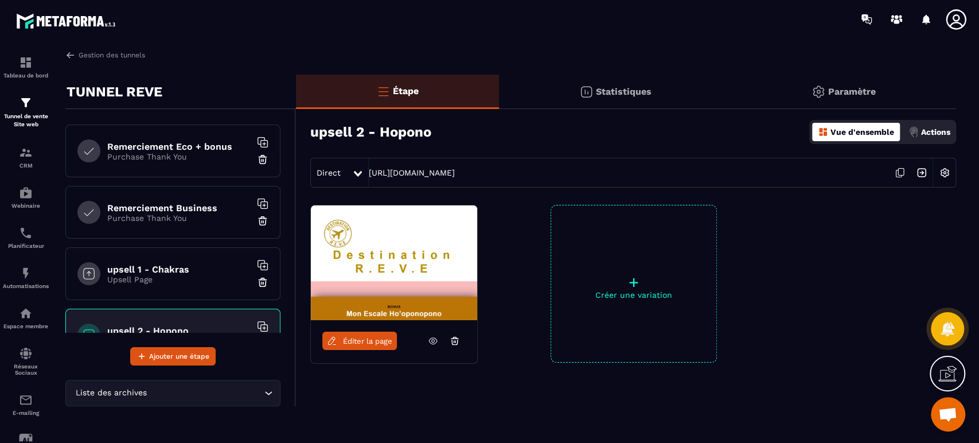
scroll to position [362, 0]
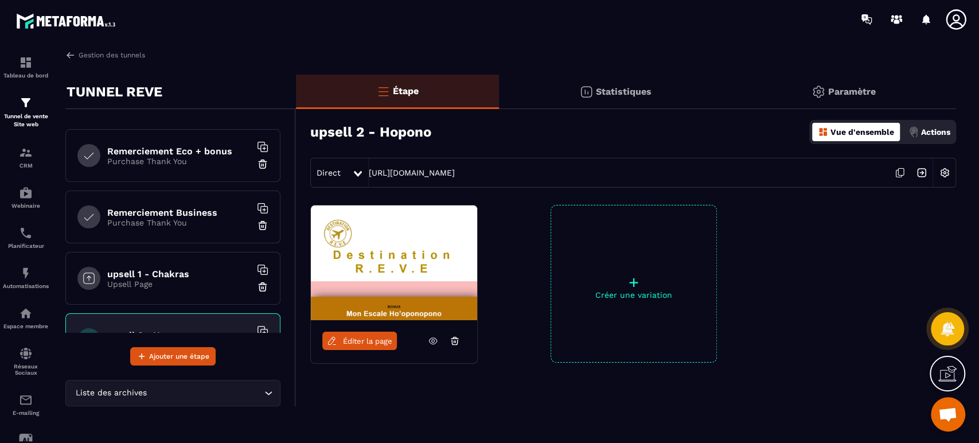
click at [181, 282] on p "Upsell Page" at bounding box center [178, 283] width 143 height 9
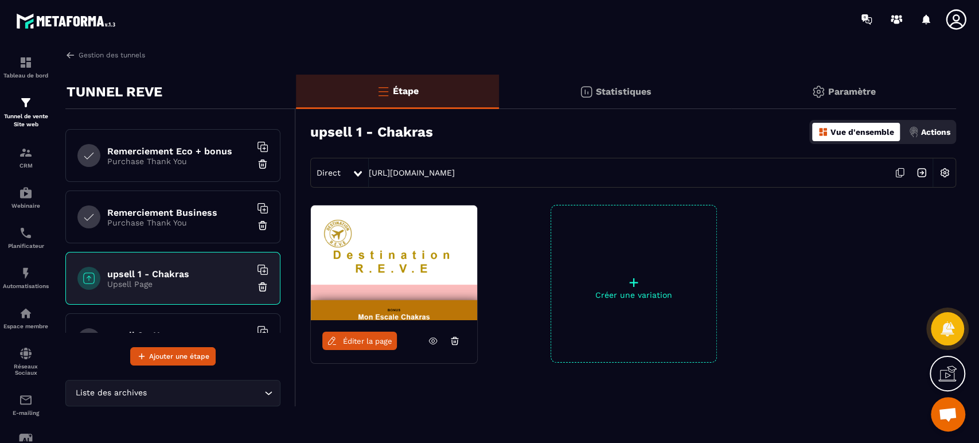
click at [181, 196] on div "Remerciement Business Purchase Thank You" at bounding box center [172, 216] width 215 height 53
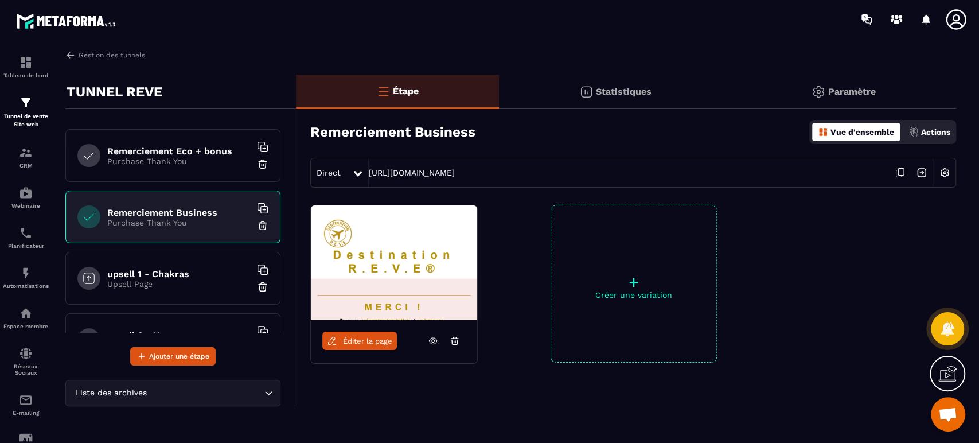
click at [181, 154] on h6 "Remerciement Eco + bonus" at bounding box center [178, 151] width 143 height 11
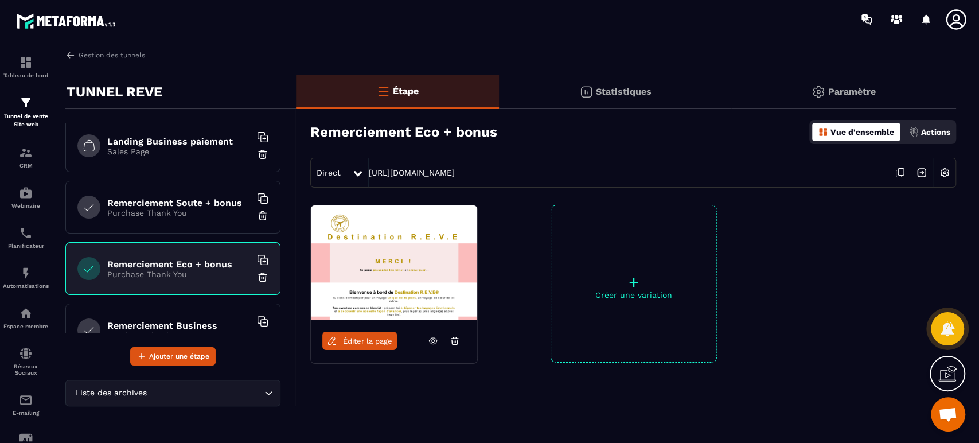
scroll to position [235, 0]
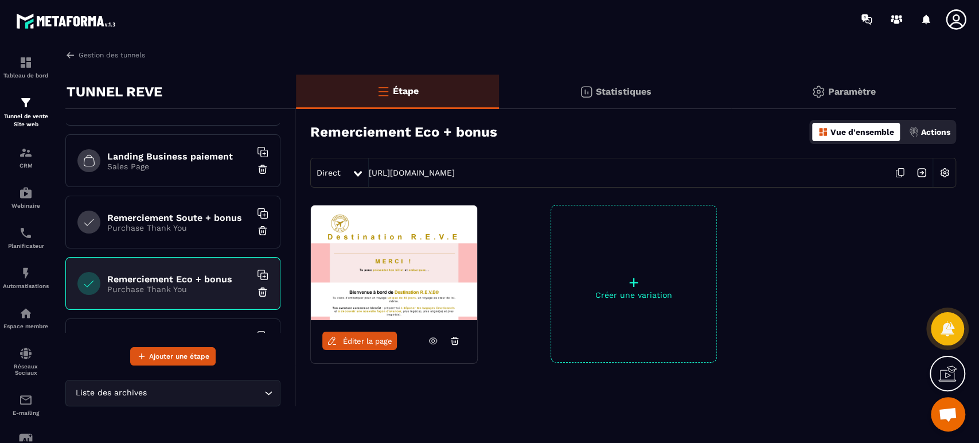
click at [186, 225] on p "Purchase Thank You" at bounding box center [178, 227] width 143 height 9
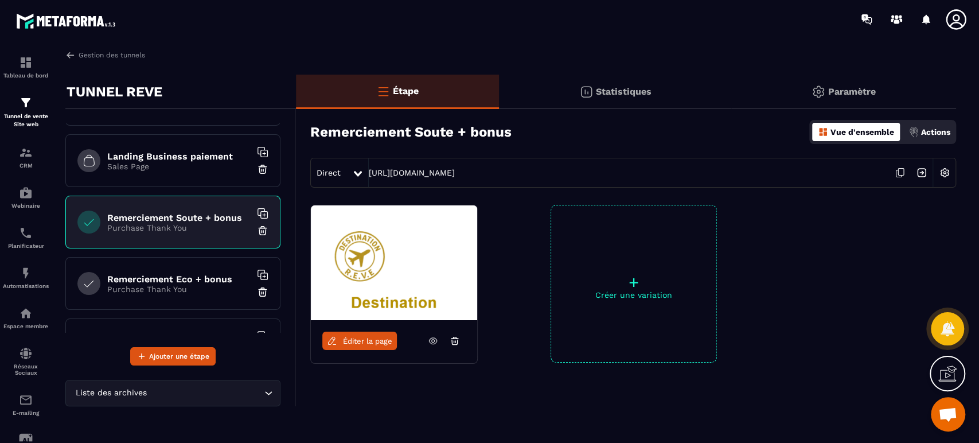
click at [186, 153] on h6 "Landing Business paiement" at bounding box center [178, 156] width 143 height 11
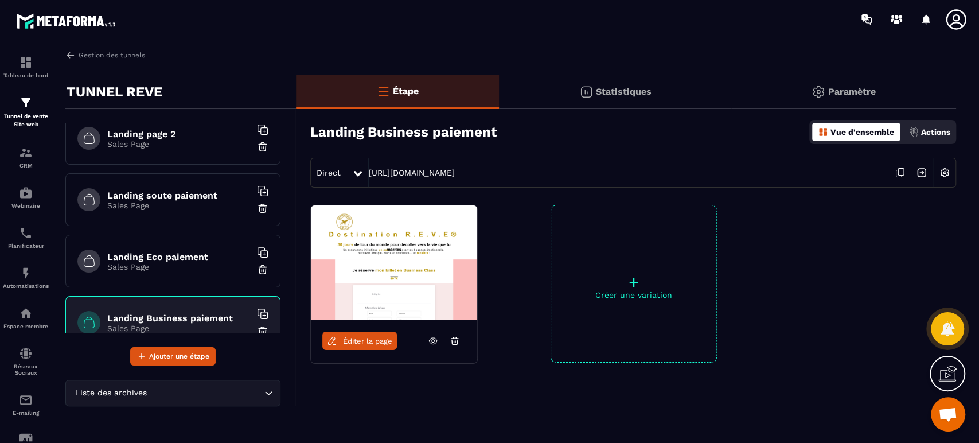
scroll to position [65, 0]
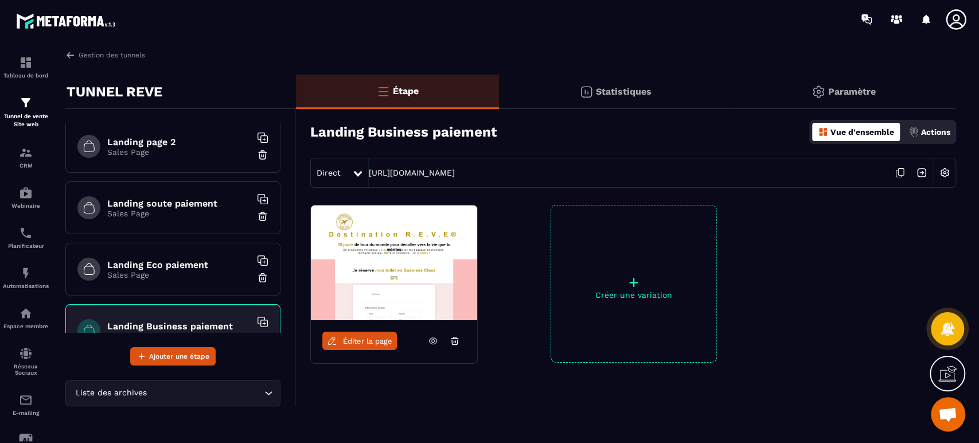
click at [190, 265] on h6 "Landing Eco paiement" at bounding box center [178, 264] width 143 height 11
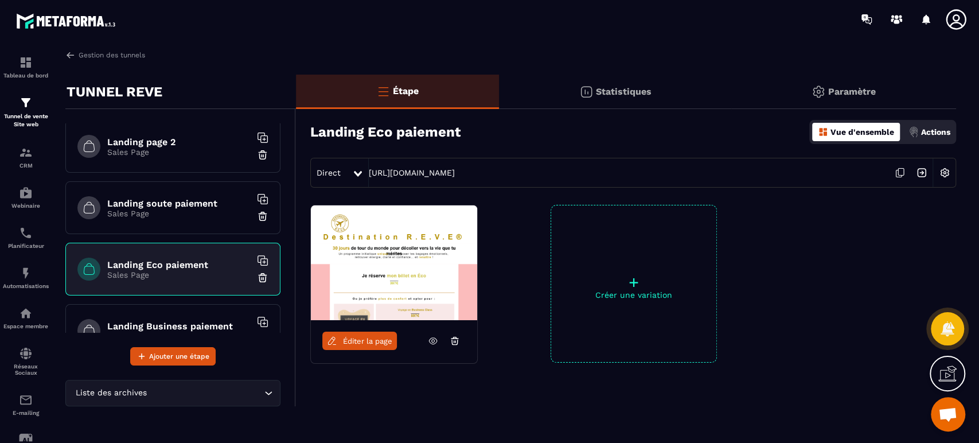
click at [186, 202] on h6 "Landing soute paiement" at bounding box center [178, 203] width 143 height 11
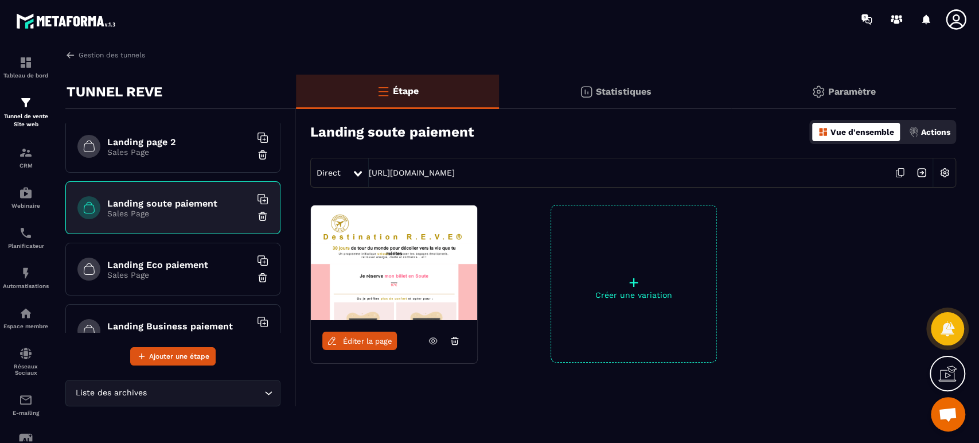
click at [178, 148] on p "Sales Page" at bounding box center [178, 151] width 143 height 9
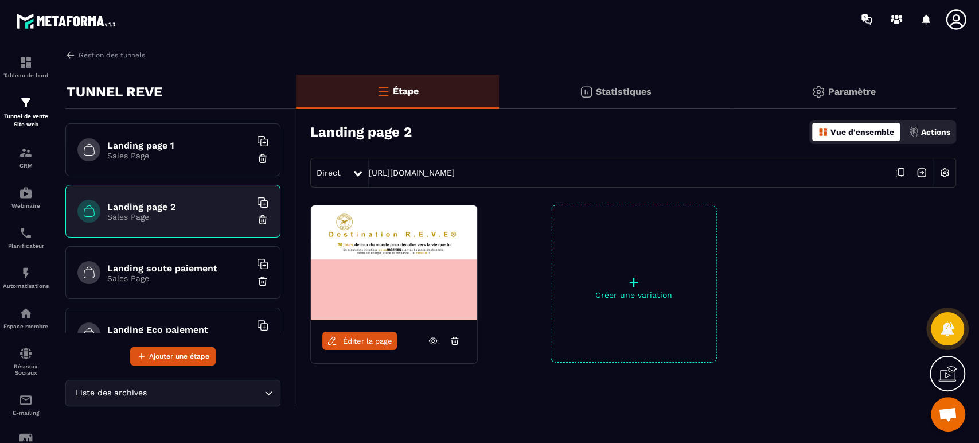
click at [170, 153] on p "Sales Page" at bounding box center [178, 155] width 143 height 9
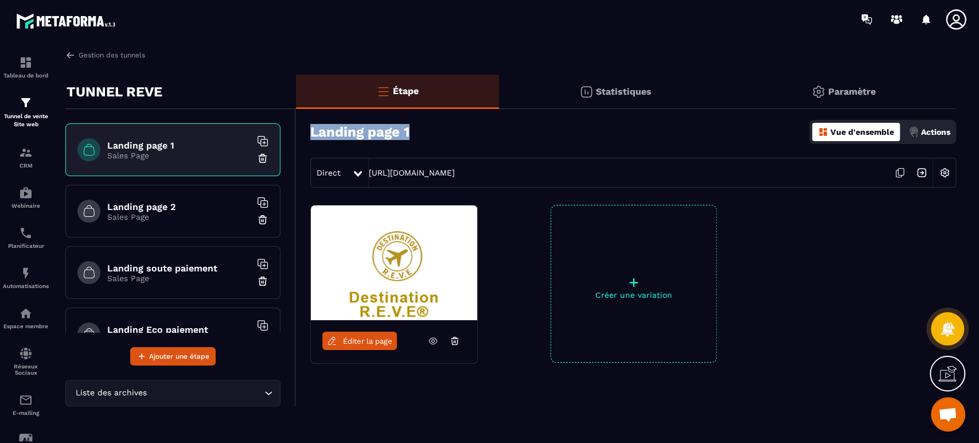
drag, startPoint x: 425, startPoint y: 135, endPoint x: 309, endPoint y: 128, distance: 116.0
click at [309, 128] on div "Landing page 1 Vue d'ensemble Actions Direct [URL][DOMAIN_NAME]" at bounding box center [626, 150] width 660 height 76
copy h3 "Landing page 1"
click at [163, 199] on div "Landing page 2 Sales Page" at bounding box center [172, 211] width 215 height 53
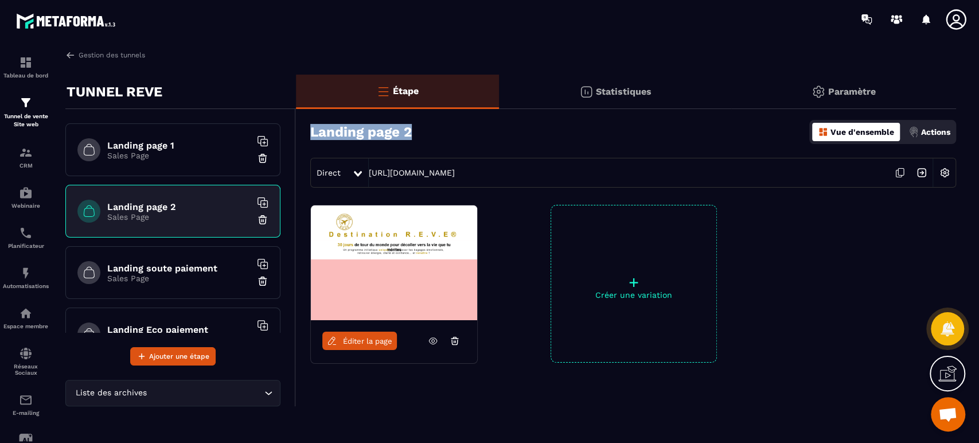
drag, startPoint x: 415, startPoint y: 130, endPoint x: 307, endPoint y: 127, distance: 107.8
click at [307, 127] on div "Landing page 2 Vue d'ensemble Actions Direct [URL][DOMAIN_NAME]" at bounding box center [626, 150] width 660 height 76
copy h3 "Landing page 2"
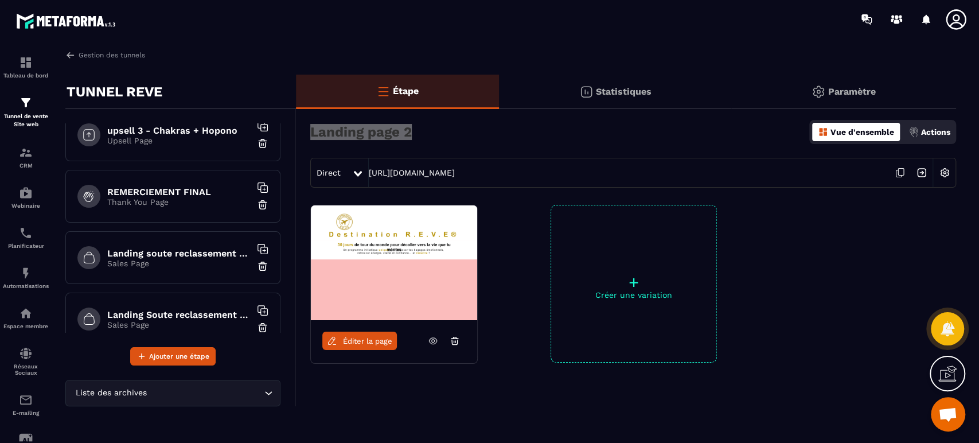
scroll to position [637, 0]
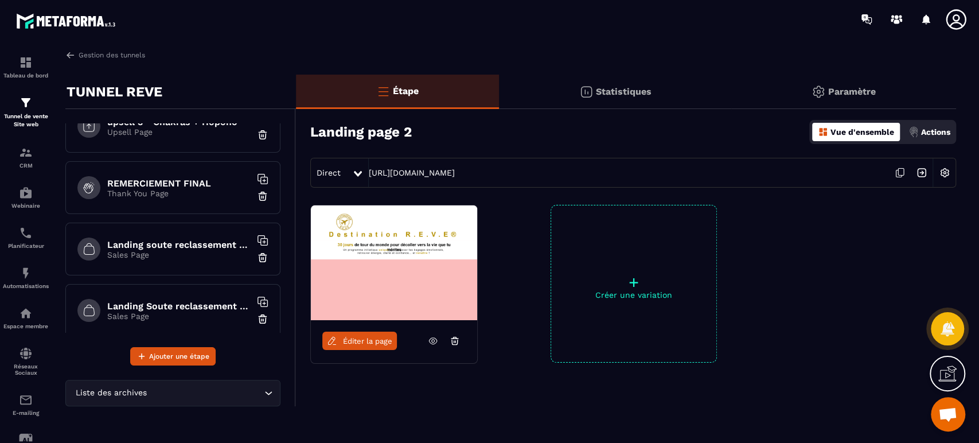
click at [200, 181] on h6 "REMERCIEMENT FINAL" at bounding box center [178, 183] width 143 height 11
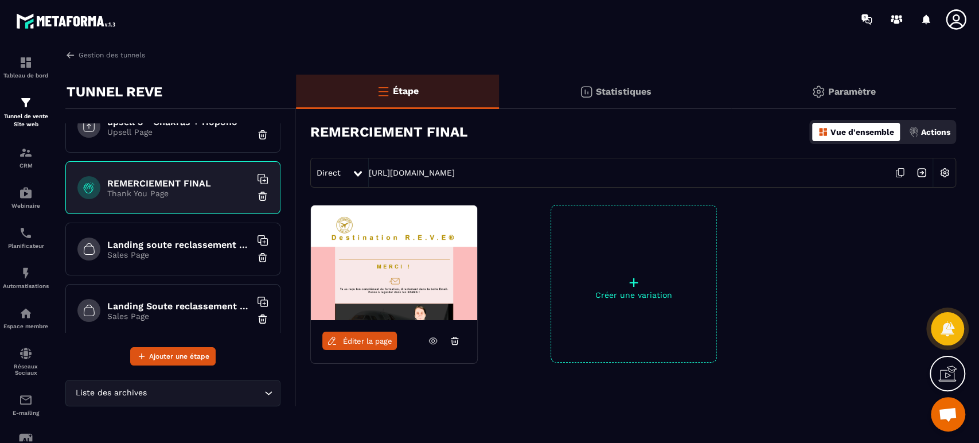
click at [429, 343] on icon at bounding box center [433, 340] width 10 height 10
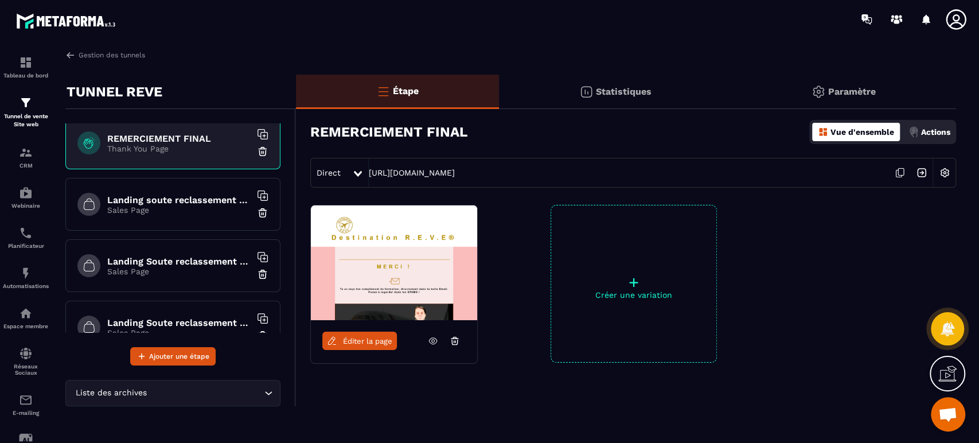
scroll to position [642, 0]
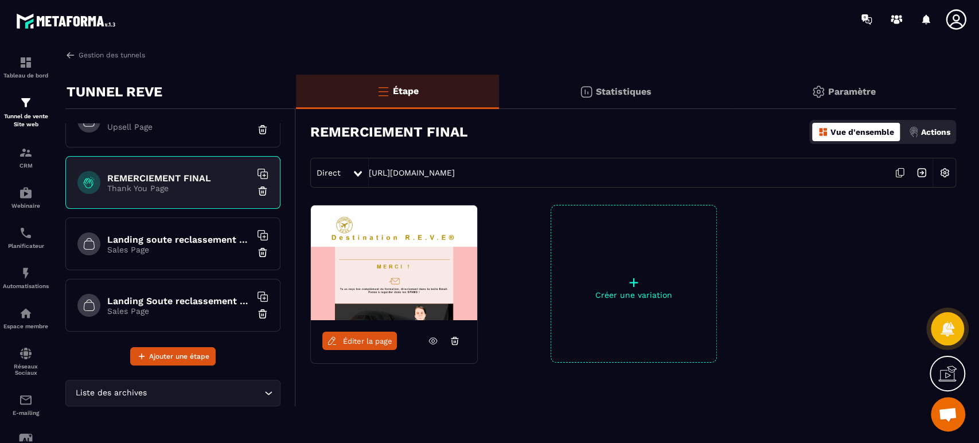
click at [201, 234] on h6 "Landing soute reclassement choix" at bounding box center [178, 239] width 143 height 11
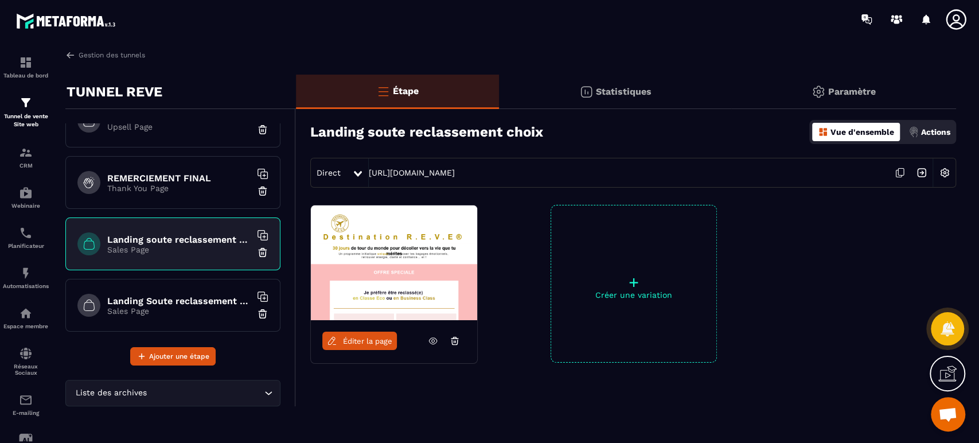
click at [435, 338] on icon at bounding box center [433, 340] width 10 height 10
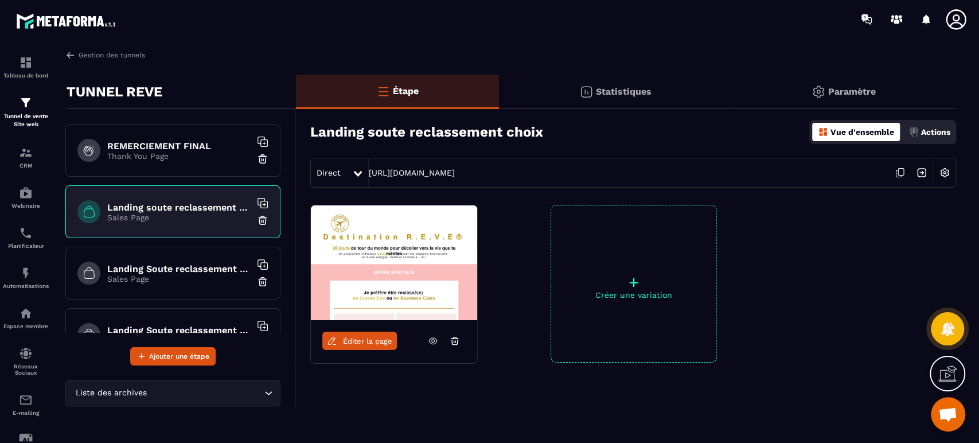
scroll to position [685, 0]
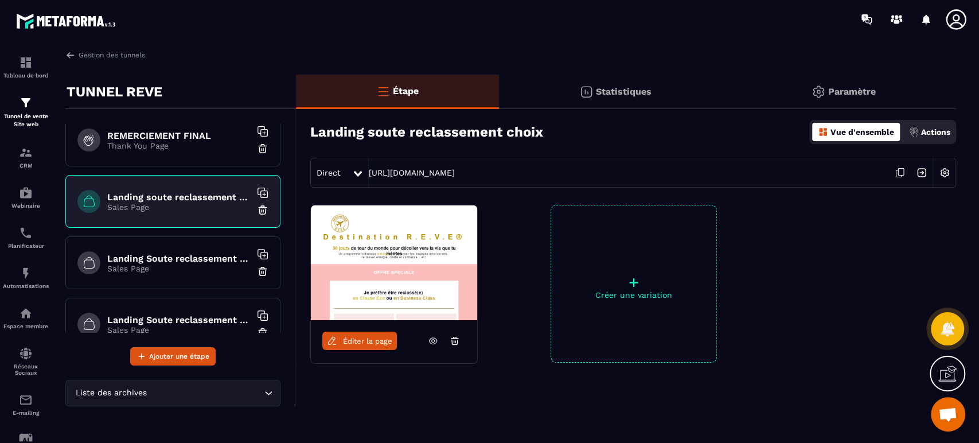
click at [200, 256] on h6 "Landing Soute reclassement Eco paiement" at bounding box center [178, 258] width 143 height 11
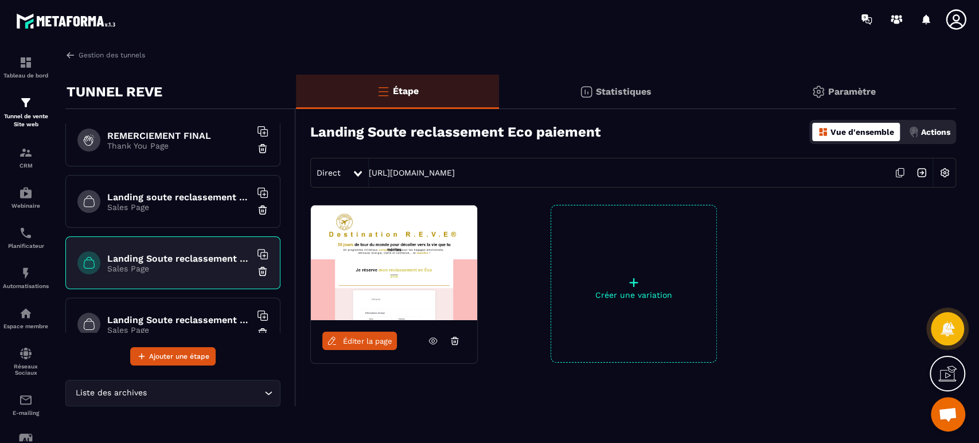
click at [435, 341] on icon at bounding box center [433, 340] width 10 height 10
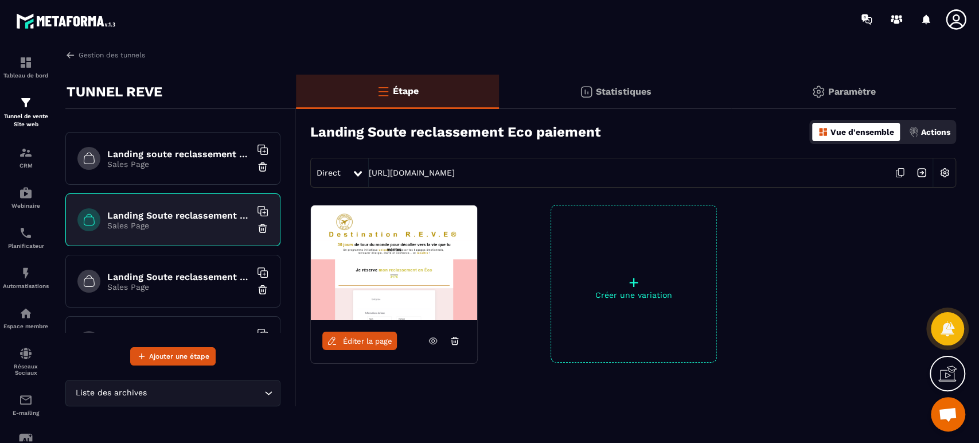
scroll to position [770, 0]
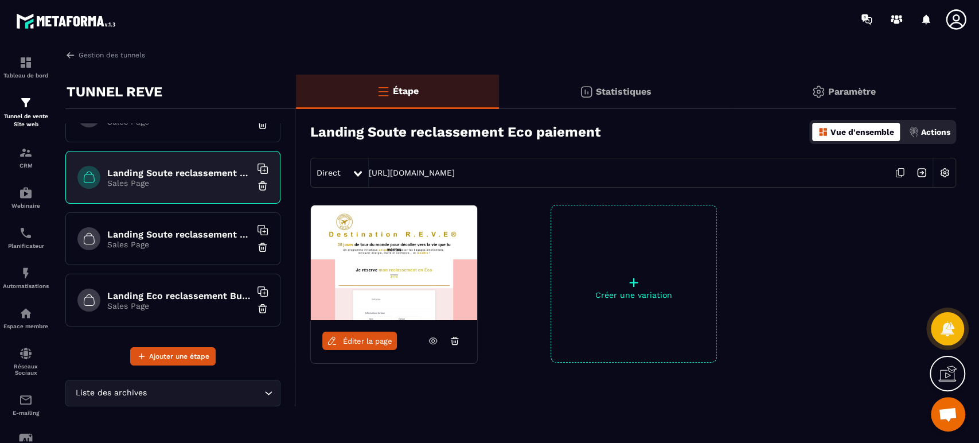
click at [210, 229] on h6 "Landing Soute reclassement Business paiement" at bounding box center [178, 234] width 143 height 11
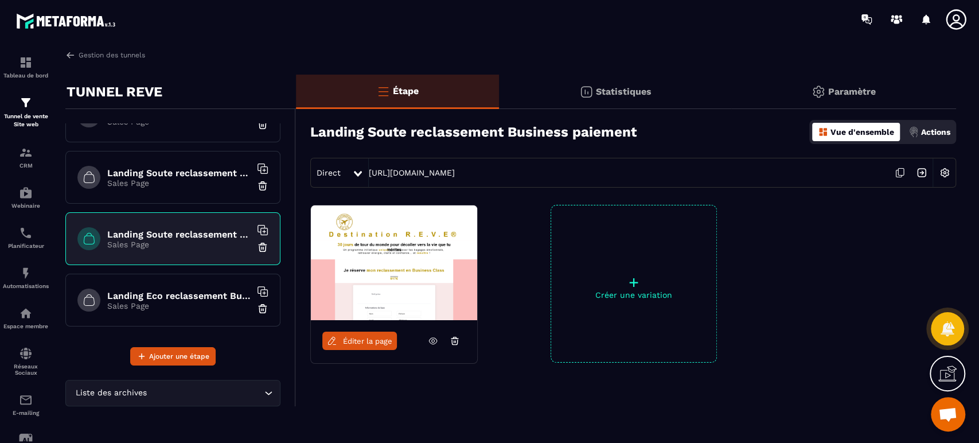
click at [430, 341] on icon at bounding box center [433, 340] width 10 height 10
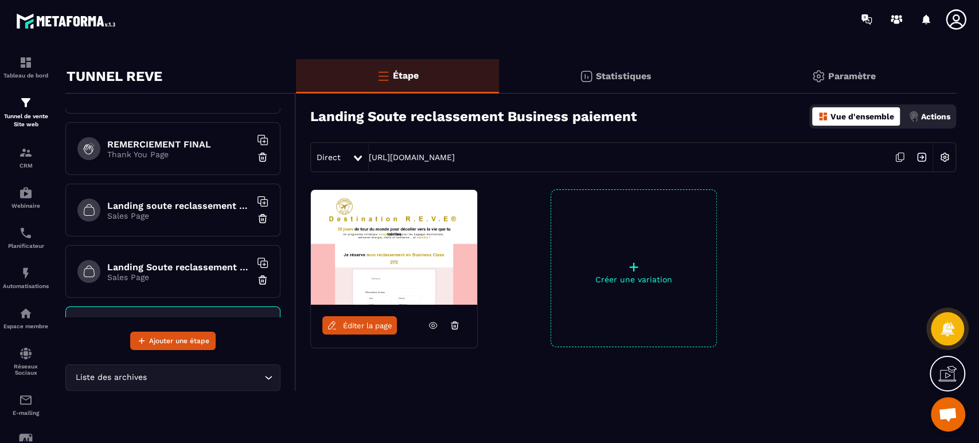
scroll to position [642, 0]
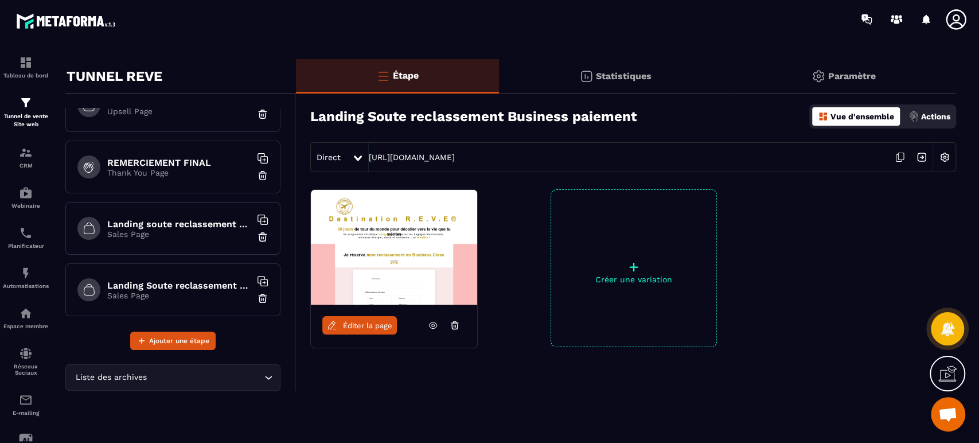
click at [207, 282] on h6 "Landing Soute reclassement Eco paiement" at bounding box center [178, 285] width 143 height 11
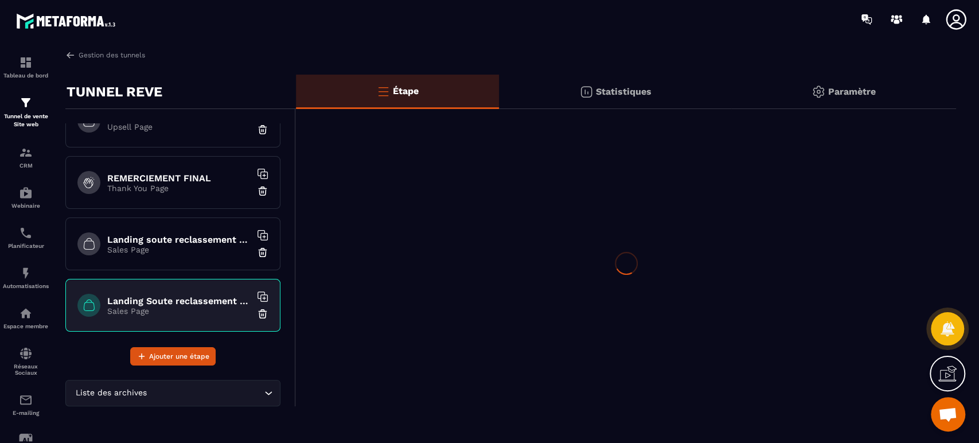
scroll to position [0, 0]
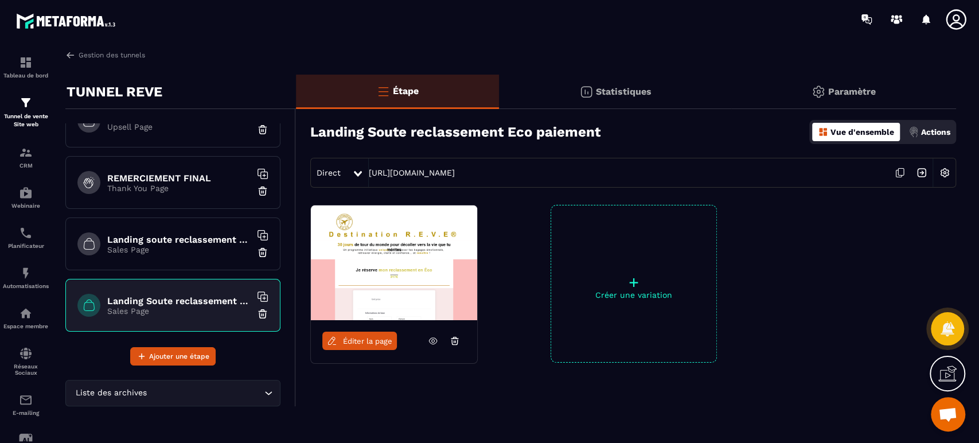
click at [430, 342] on icon at bounding box center [433, 341] width 8 height 6
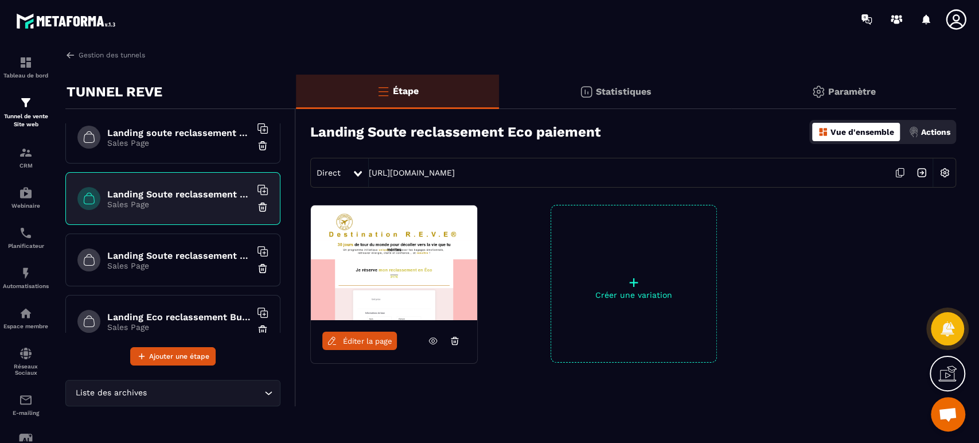
scroll to position [770, 0]
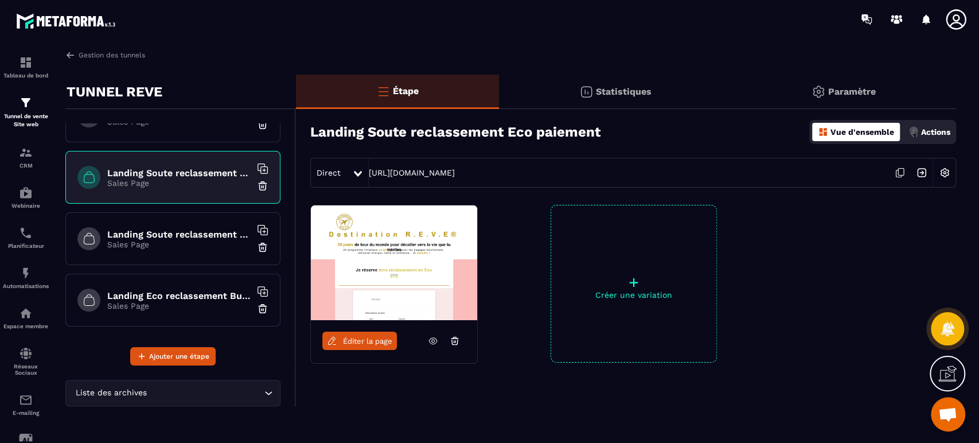
click at [210, 232] on h6 "Landing Soute reclassement Business paiement" at bounding box center [178, 234] width 143 height 11
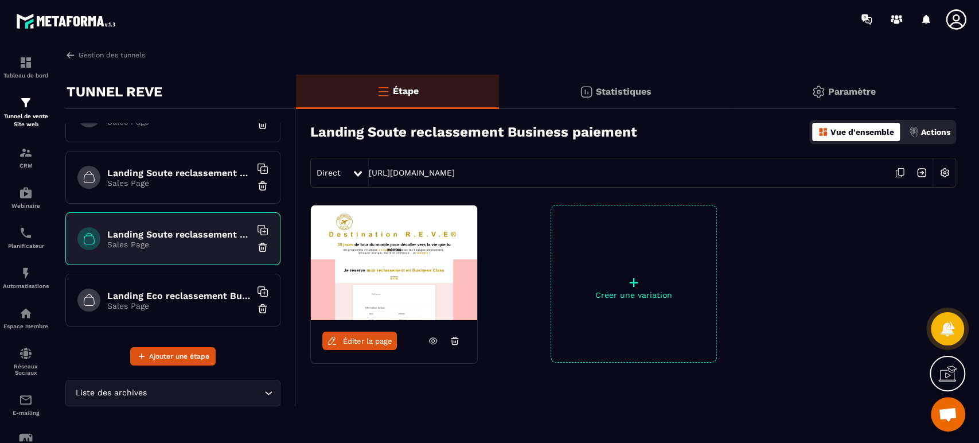
click at [431, 338] on icon at bounding box center [433, 340] width 10 height 10
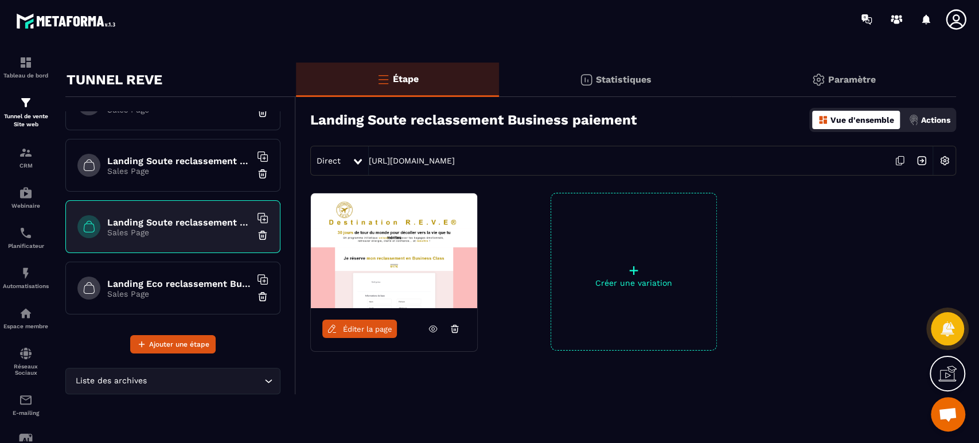
scroll to position [15, 0]
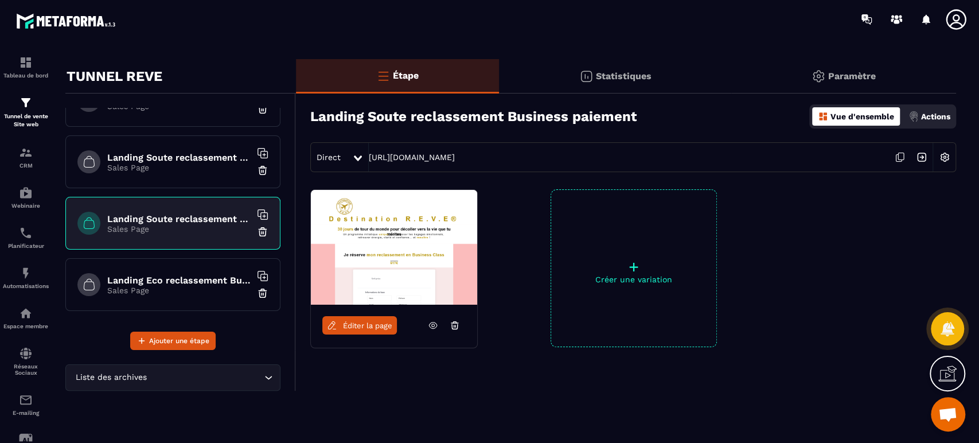
click at [213, 275] on h6 "Landing Eco reclassement Business paiement" at bounding box center [178, 280] width 143 height 11
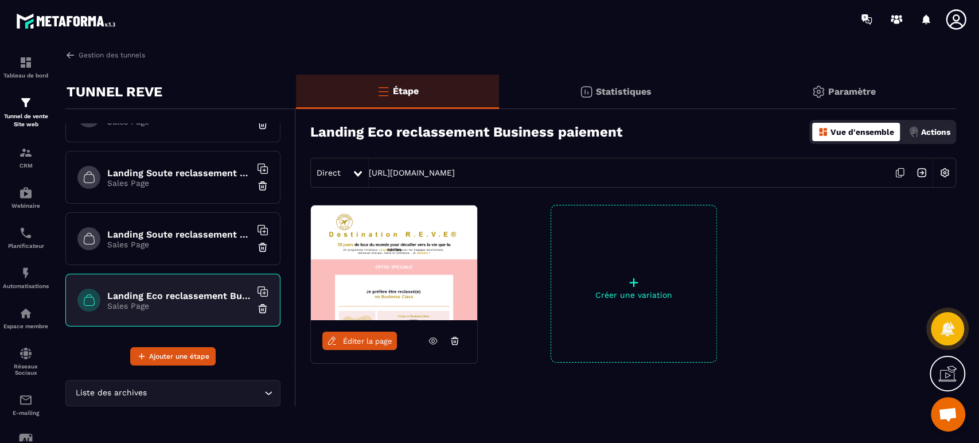
click at [430, 339] on icon at bounding box center [433, 340] width 10 height 10
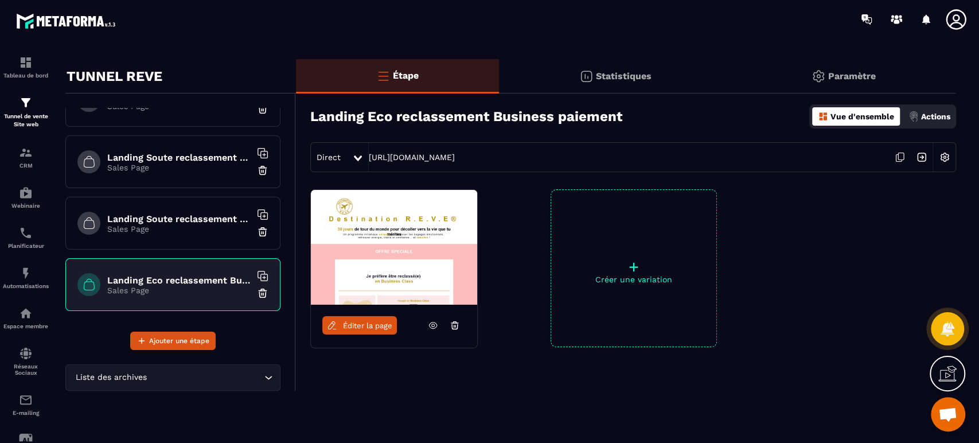
click at [17, 116] on p "Tunnel de vente Site web" at bounding box center [26, 120] width 46 height 16
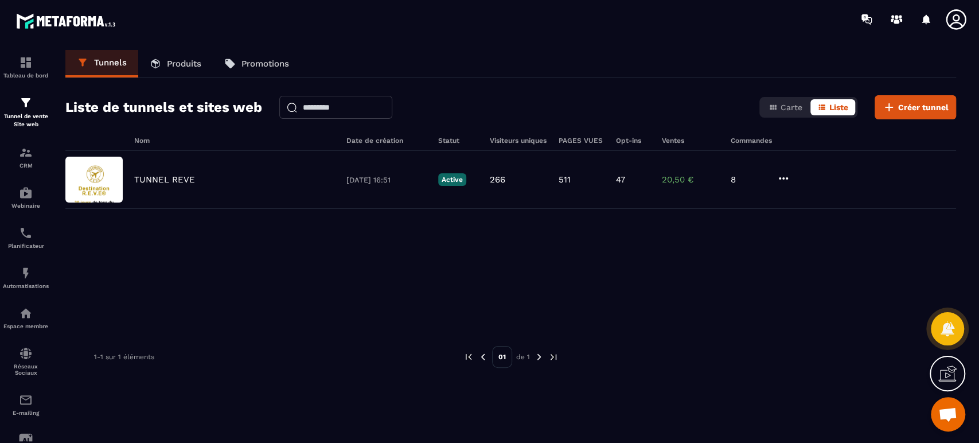
click at [189, 173] on div "TUNNEL REVE [DATE] 16:51 Active 266 511 47 20,50 € 8" at bounding box center [510, 180] width 890 height 58
click at [773, 175] on div "TUNNEL REVE [DATE] 16:51 Active 266 511 47 20,50 € 8" at bounding box center [510, 180] width 890 height 58
click at [780, 179] on icon at bounding box center [783, 178] width 14 height 14
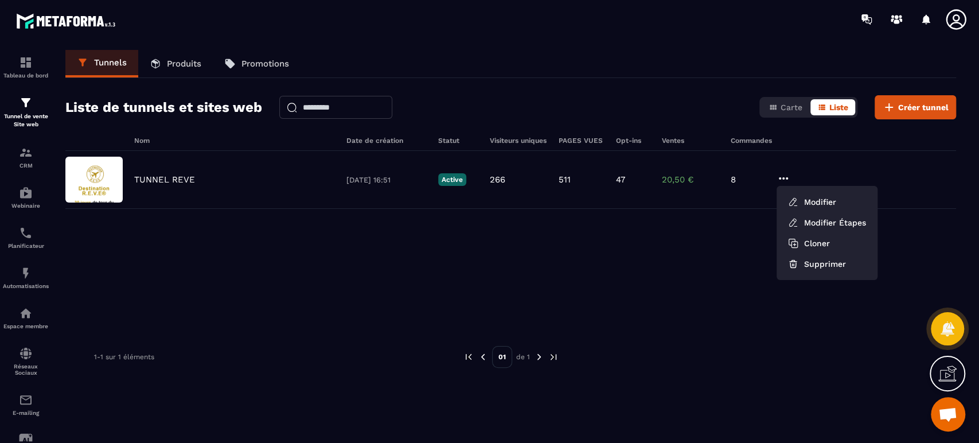
click at [721, 273] on div "TUNNEL REVE [DATE] 16:51 Active 266 511 47 20,50 € 8 Modifier Modifier Étapes C…" at bounding box center [510, 237] width 890 height 172
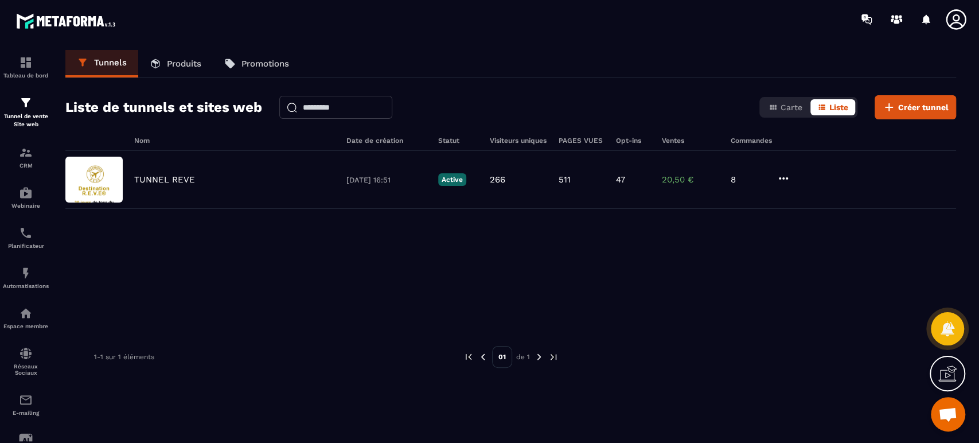
click at [18, 118] on p "Tunnel de vente Site web" at bounding box center [26, 120] width 46 height 16
click at [183, 178] on p "TUNNEL REVE" at bounding box center [164, 179] width 61 height 10
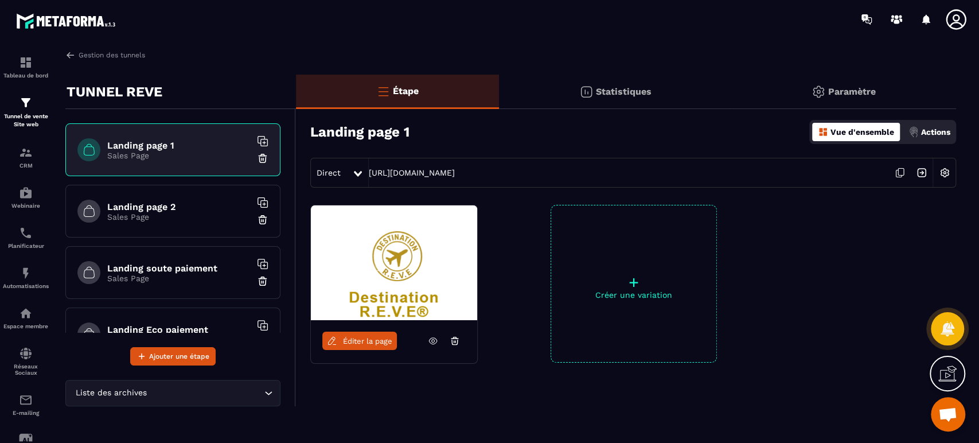
scroll to position [42, 0]
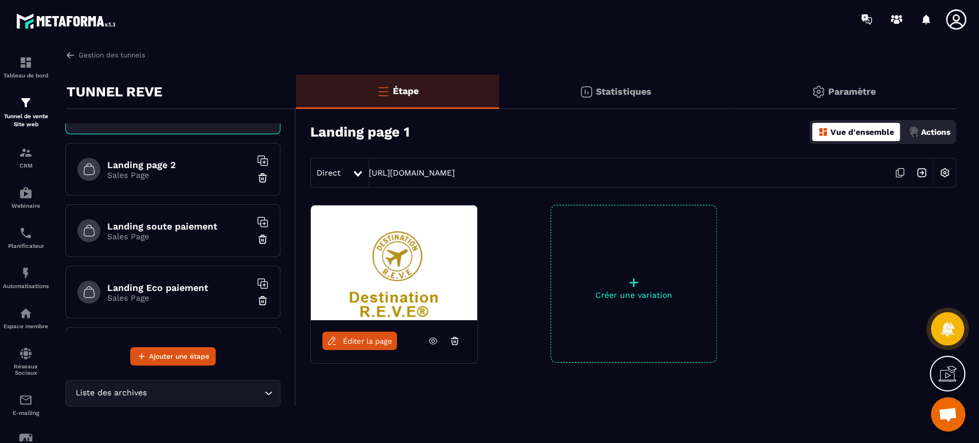
click at [190, 232] on p "Sales Page" at bounding box center [178, 236] width 143 height 9
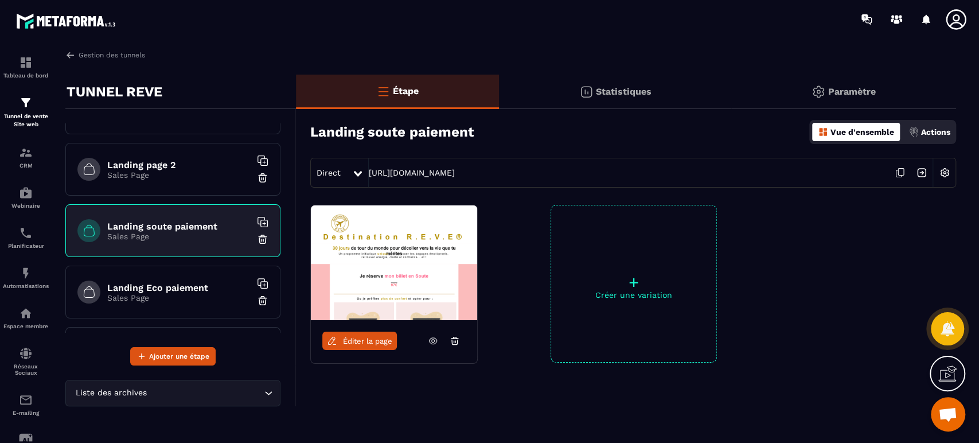
click at [430, 338] on icon at bounding box center [433, 340] width 10 height 10
click at [361, 343] on span "Éditer la page" at bounding box center [367, 341] width 49 height 9
